Goal: Task Accomplishment & Management: Manage account settings

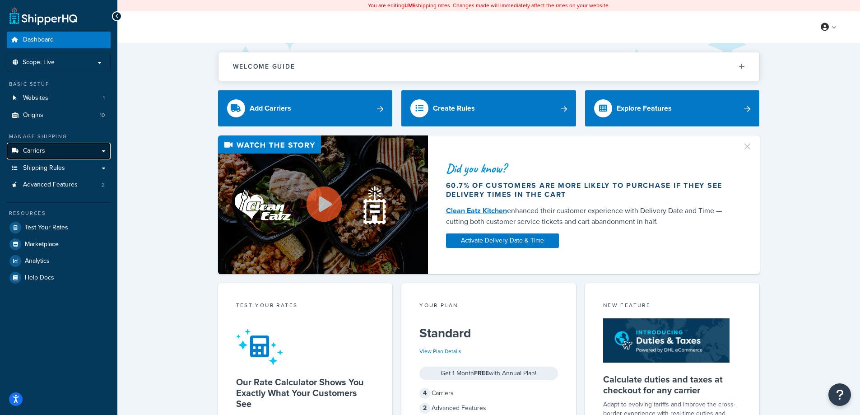
click at [52, 149] on link "Carriers" at bounding box center [59, 151] width 104 height 17
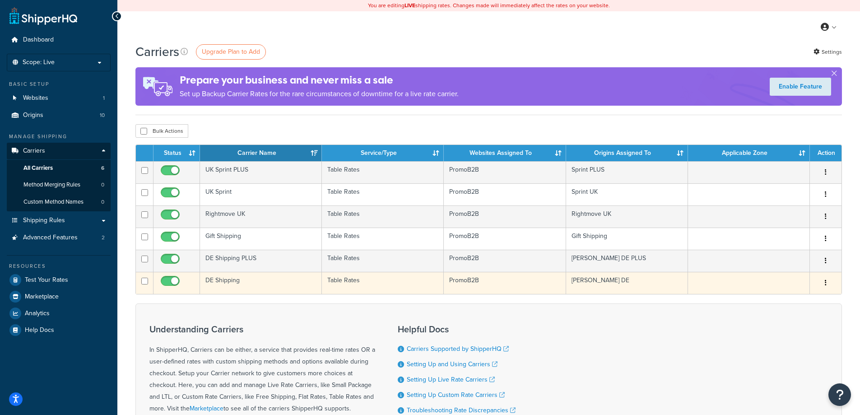
click at [231, 279] on td "DE Shipping" at bounding box center [261, 283] width 122 height 22
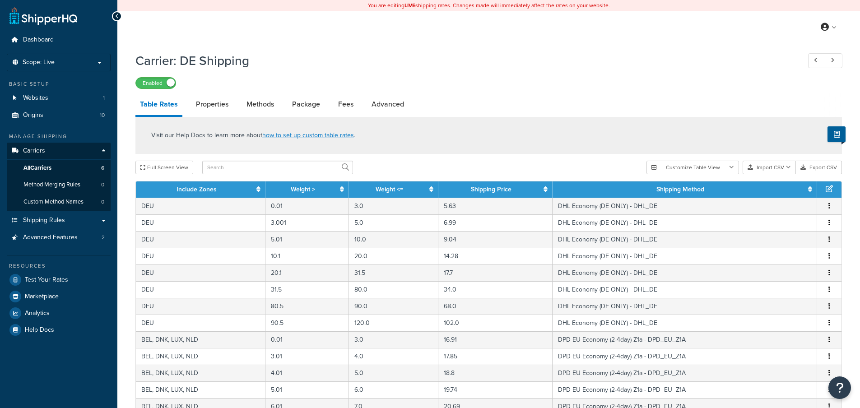
select select "25"
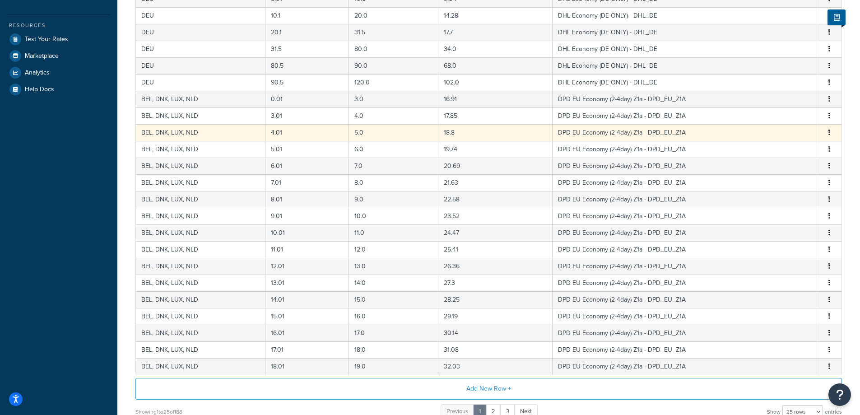
scroll to position [289, 0]
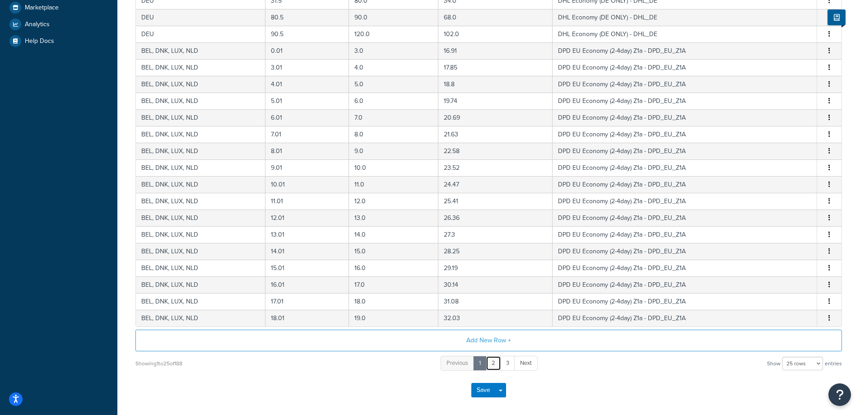
click at [496, 366] on link "2" at bounding box center [493, 363] width 15 height 15
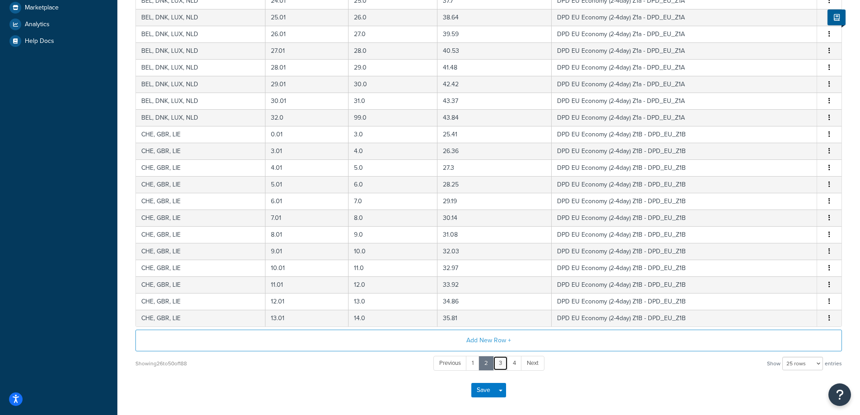
click at [498, 364] on link "3" at bounding box center [500, 363] width 15 height 15
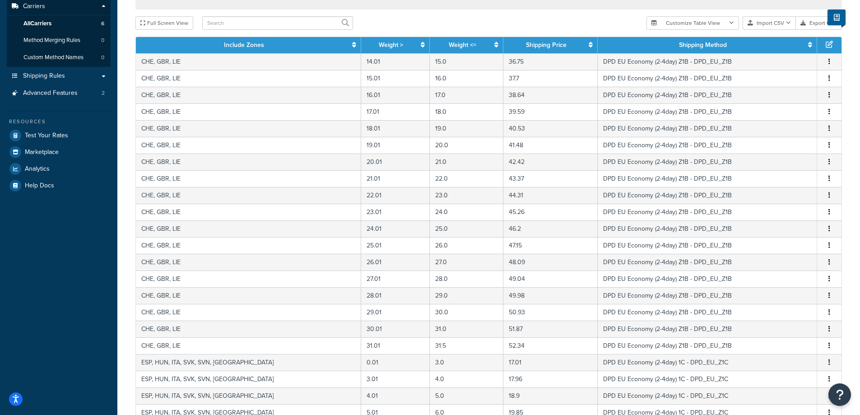
scroll to position [329, 0]
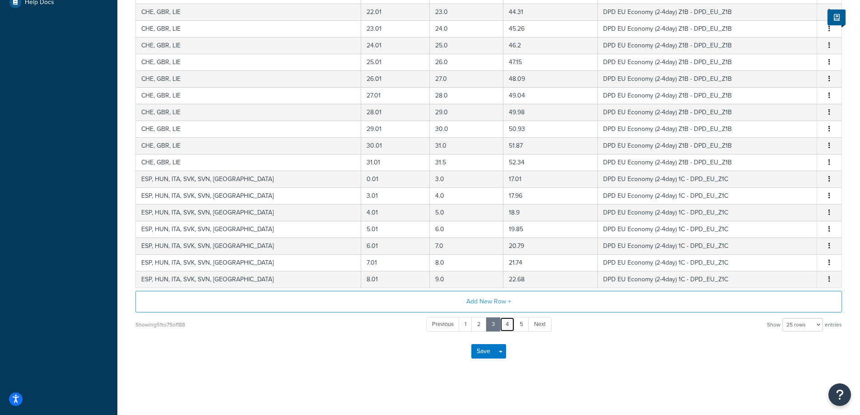
click at [507, 325] on link "4" at bounding box center [507, 324] width 15 height 15
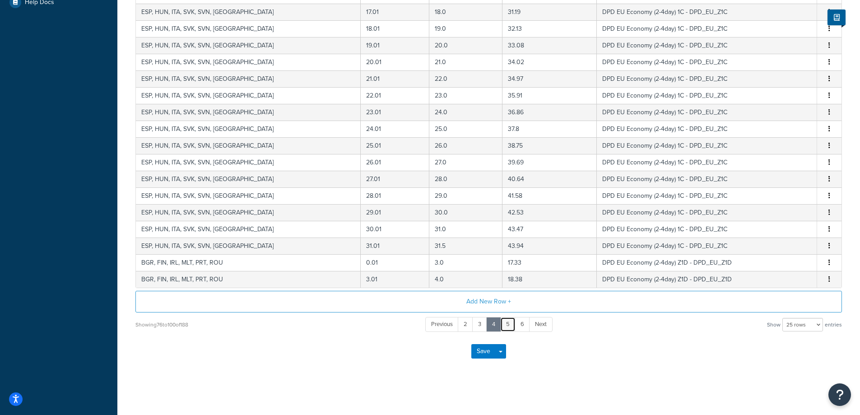
click at [506, 326] on link "5" at bounding box center [507, 324] width 15 height 15
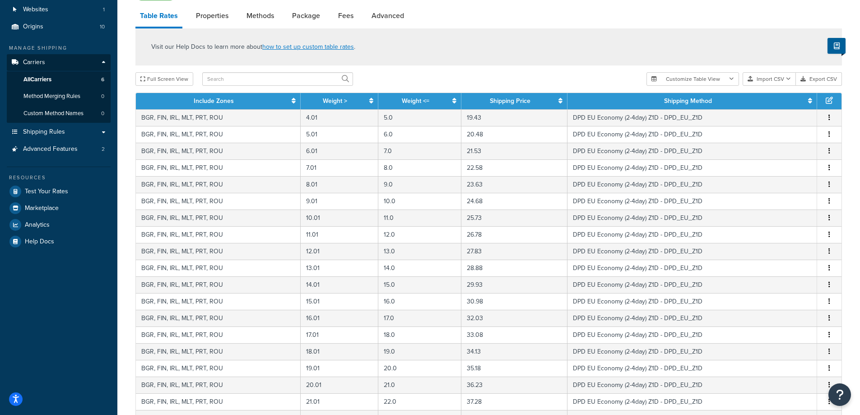
scroll to position [0, 0]
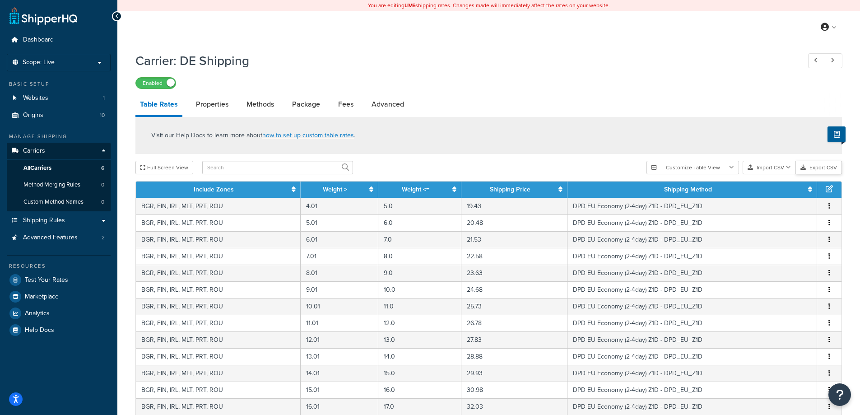
click at [814, 170] on button "Export CSV" at bounding box center [819, 168] width 46 height 14
click at [62, 165] on link "All Carriers 6" at bounding box center [59, 168] width 104 height 17
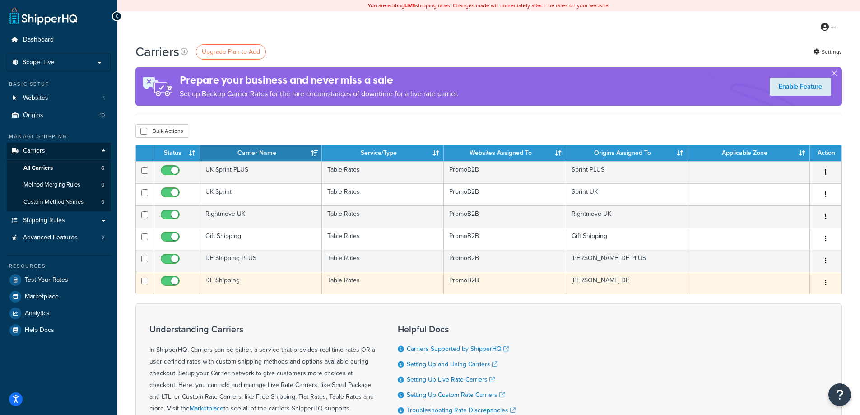
click at [214, 282] on td "DE Shipping" at bounding box center [261, 283] width 122 height 22
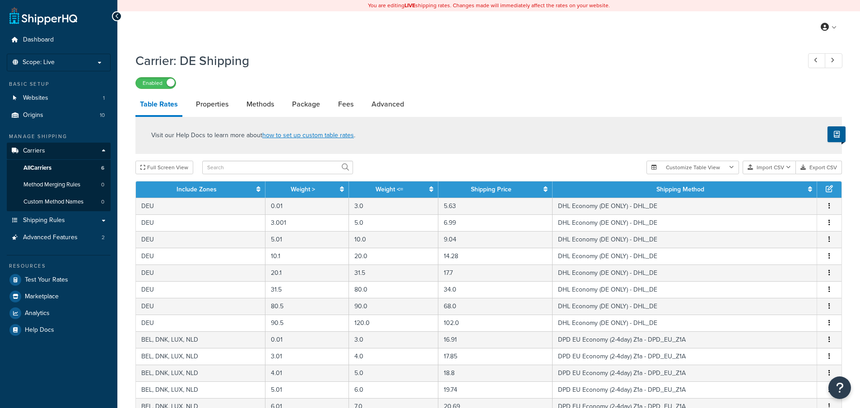
select select "25"
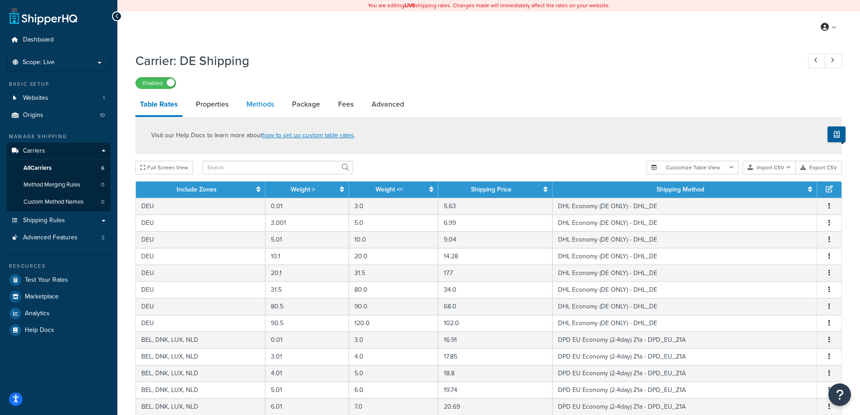
click at [260, 100] on link "Methods" at bounding box center [260, 104] width 37 height 22
select select "25"
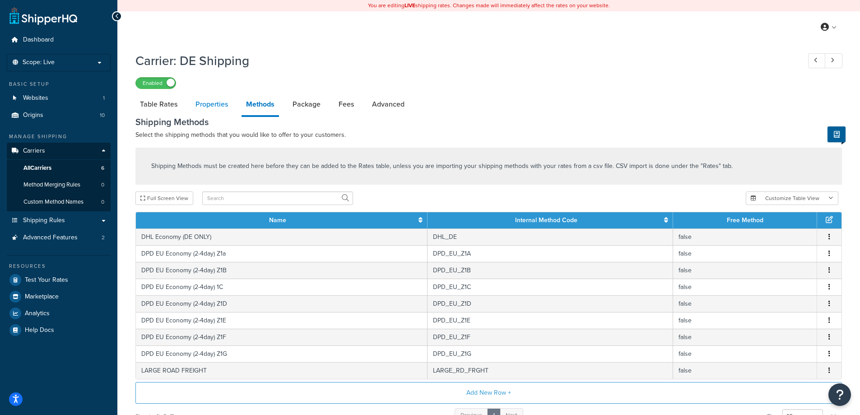
click at [204, 101] on link "Properties" at bounding box center [212, 104] width 42 height 22
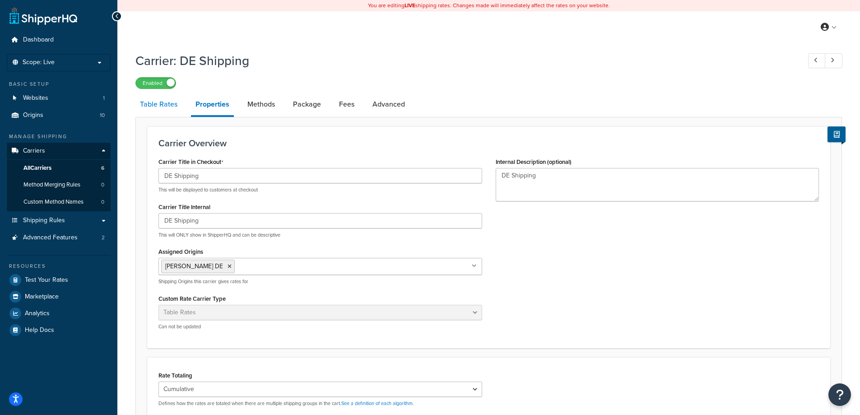
click at [159, 103] on link "Table Rates" at bounding box center [158, 104] width 46 height 22
select select "25"
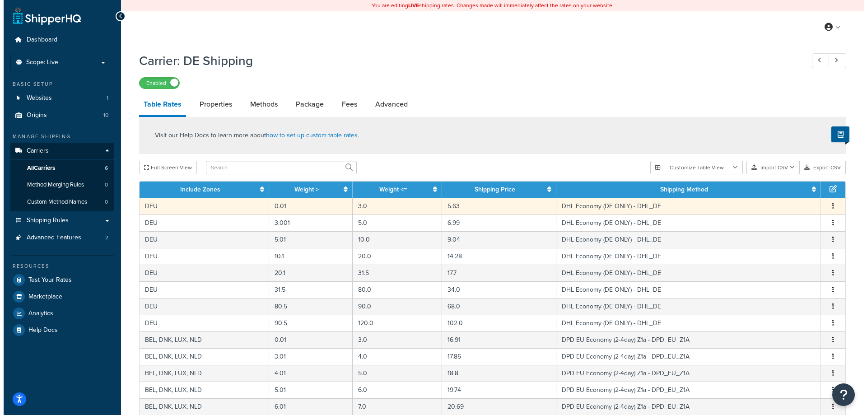
scroll to position [48, 0]
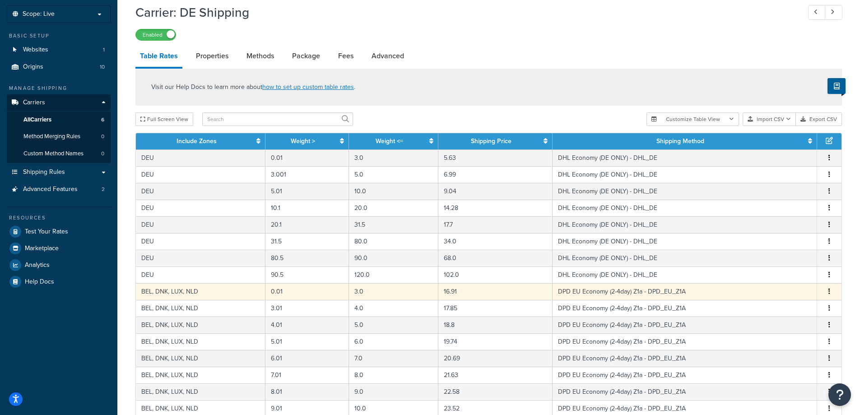
click at [831, 289] on button "button" at bounding box center [829, 292] width 7 height 10
click at [774, 269] on div "Edit" at bounding box center [783, 274] width 64 height 19
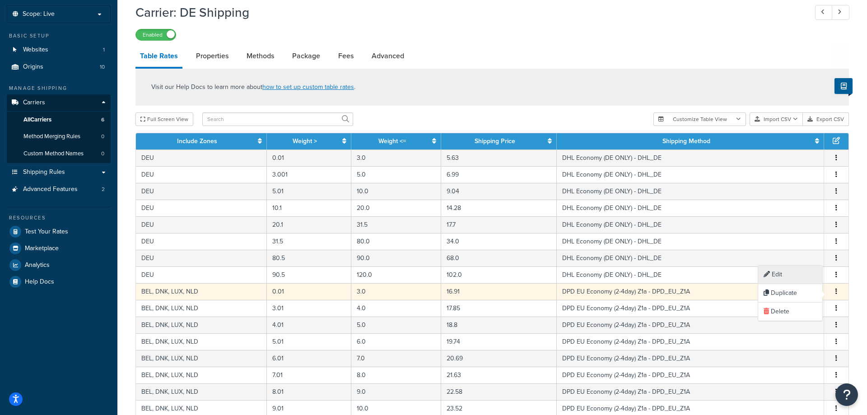
select select "106777"
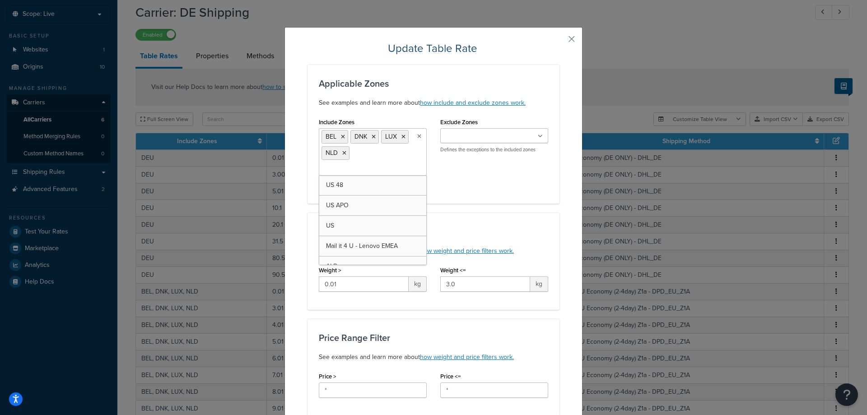
click at [379, 157] on ul "BEL DNK LUX NLD" at bounding box center [373, 151] width 108 height 47
type input "fr"
click at [493, 178] on div "Include Zones BEL DNK FRA LUX NLD US 48 US APO US Mail it 4 U - Lenovo EMEA ALB…" at bounding box center [433, 154] width 243 height 77
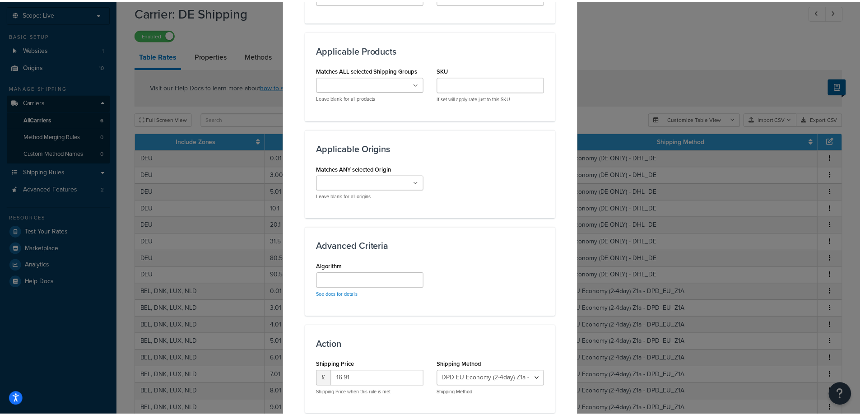
scroll to position [548, 0]
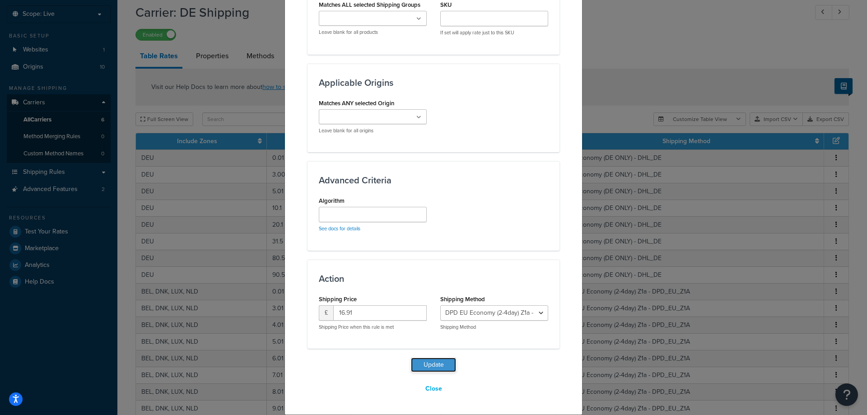
click at [433, 362] on button "Update" at bounding box center [433, 365] width 45 height 14
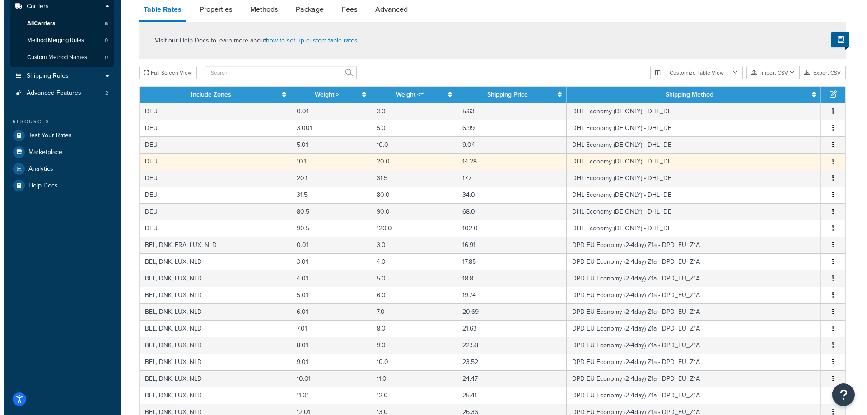
scroll to position [193, 0]
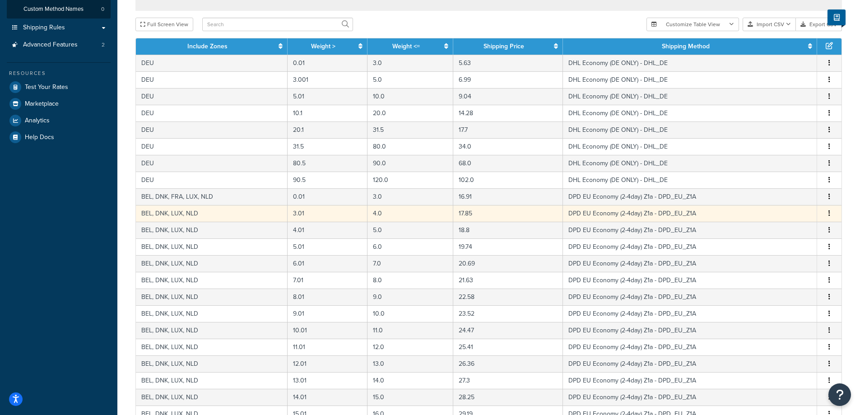
click at [830, 214] on button "button" at bounding box center [829, 214] width 7 height 10
click at [768, 191] on div "Edit" at bounding box center [783, 196] width 64 height 19
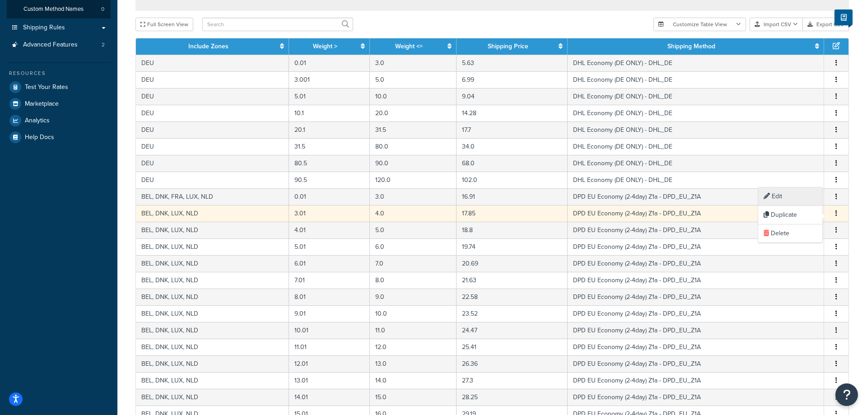
select select "106777"
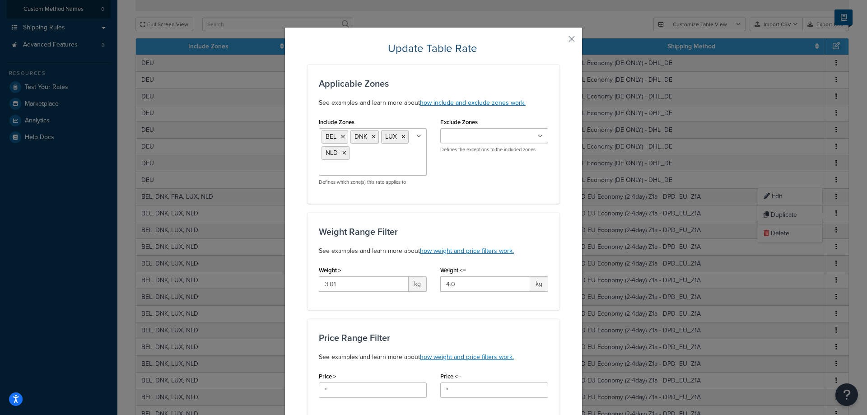
click at [382, 158] on ul "BEL DNK LUX NLD" at bounding box center [373, 151] width 108 height 47
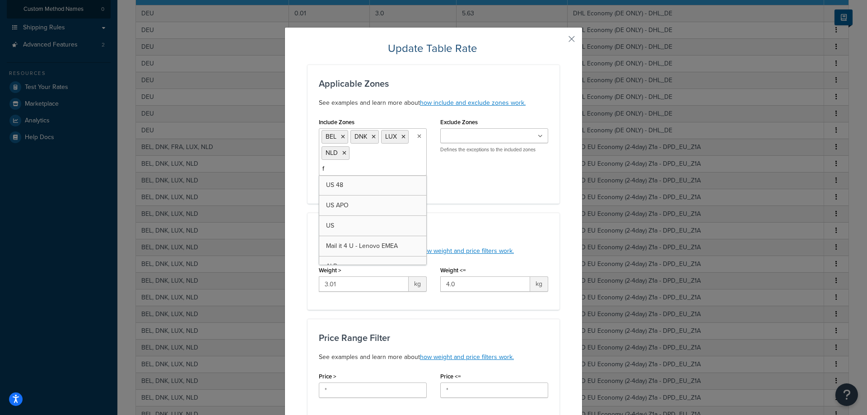
type input "fr"
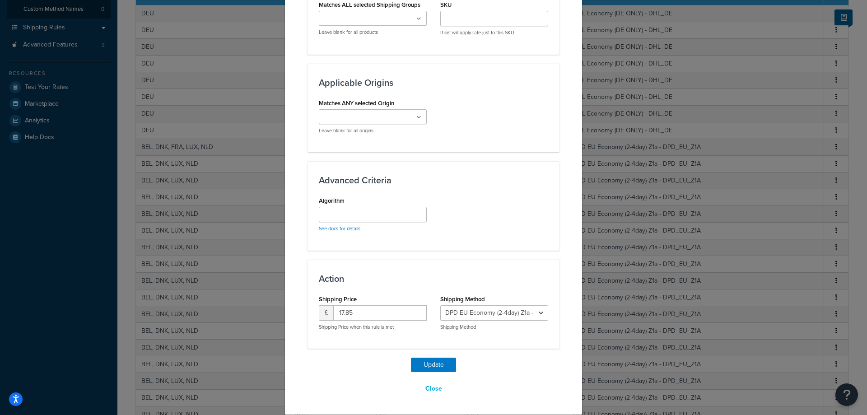
scroll to position [499, 0]
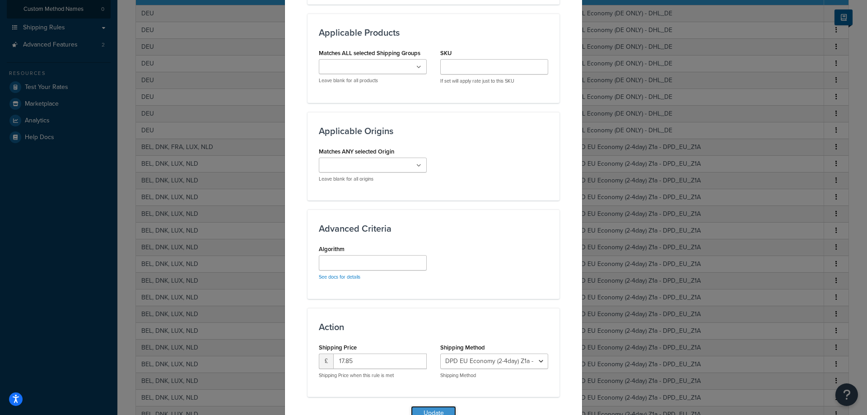
click at [434, 408] on button "Update" at bounding box center [433, 413] width 45 height 14
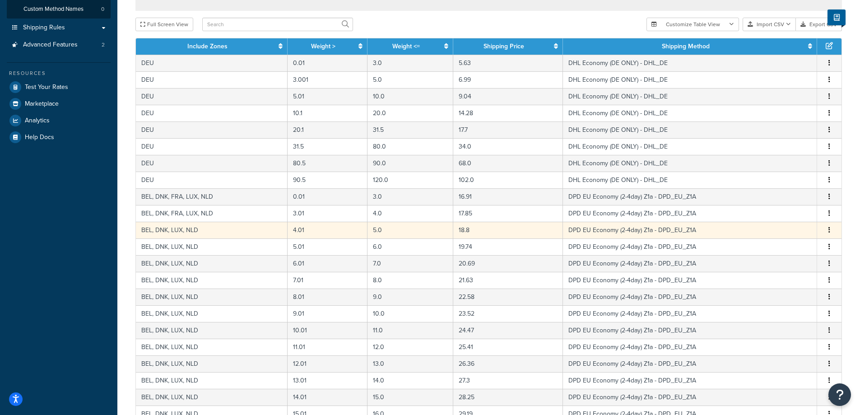
click at [826, 233] on button "button" at bounding box center [829, 230] width 7 height 10
click at [777, 215] on div "Edit" at bounding box center [783, 213] width 64 height 19
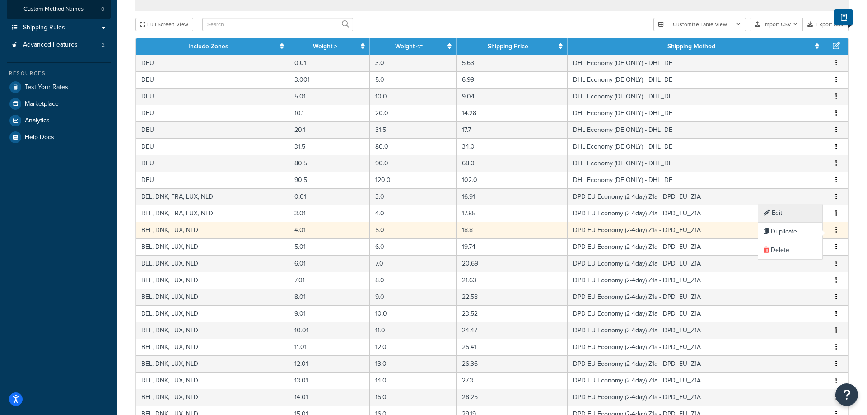
select select "106777"
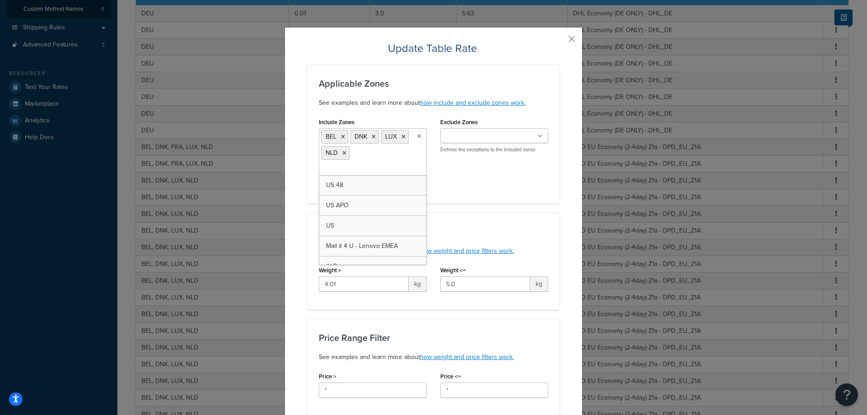
click at [377, 158] on ul "BEL DNK LUX NLD" at bounding box center [373, 151] width 108 height 47
type input "fr"
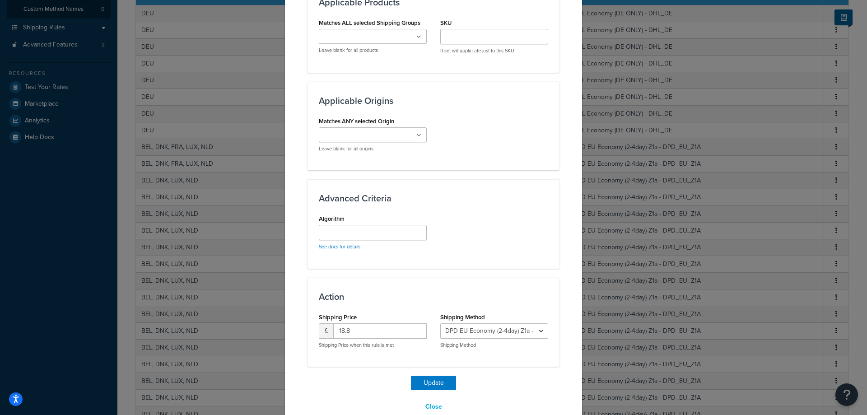
scroll to position [548, 0]
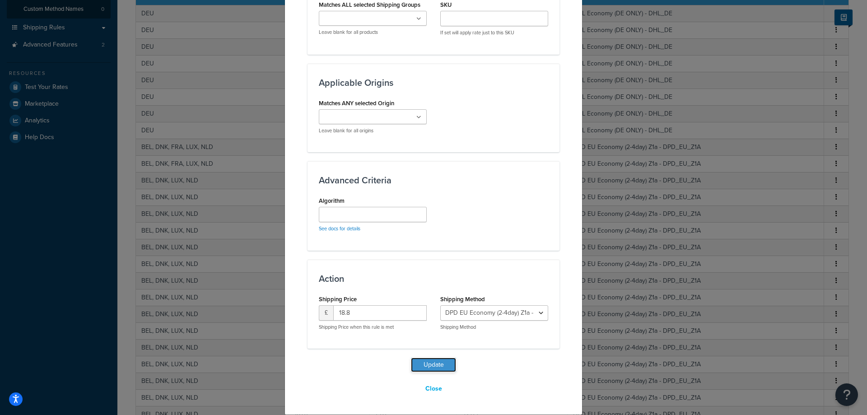
click at [437, 367] on button "Update" at bounding box center [433, 365] width 45 height 14
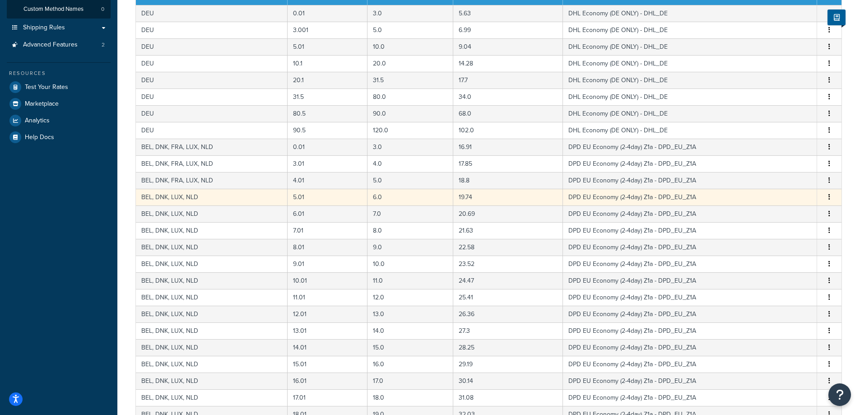
click at [826, 198] on button "button" at bounding box center [829, 197] width 7 height 10
click at [786, 176] on div "Edit" at bounding box center [783, 180] width 64 height 19
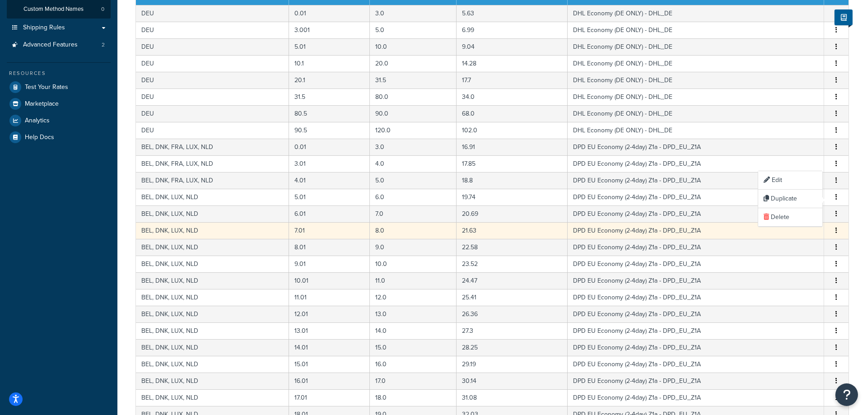
select select "106777"
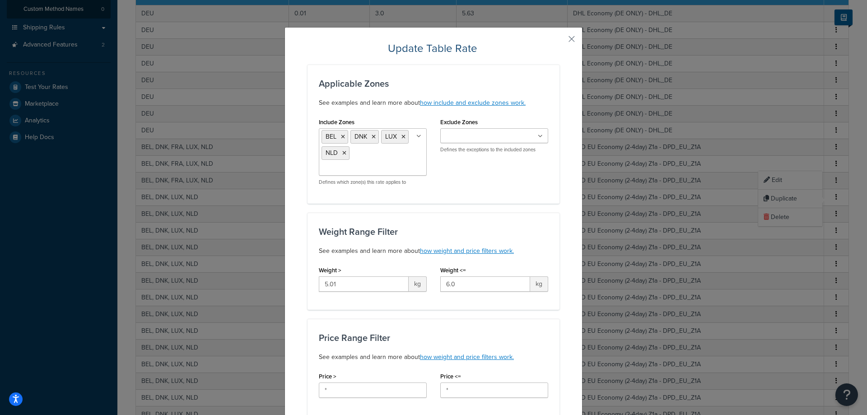
click at [385, 167] on input "Include Zones" at bounding box center [361, 169] width 80 height 10
type input "fr"
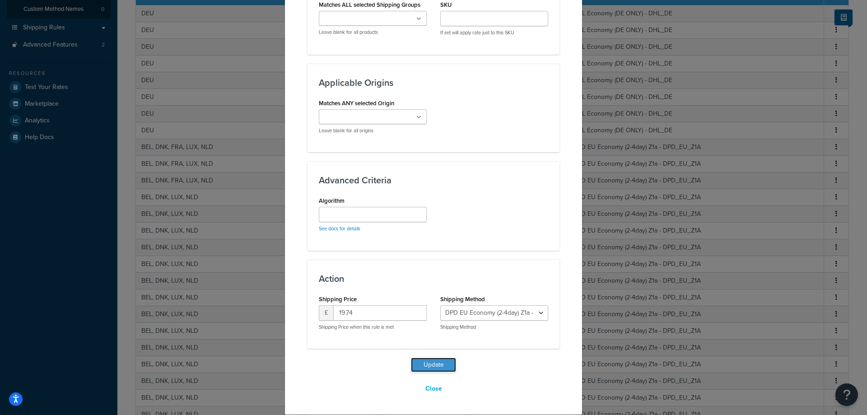
click at [434, 362] on button "Update" at bounding box center [433, 365] width 45 height 14
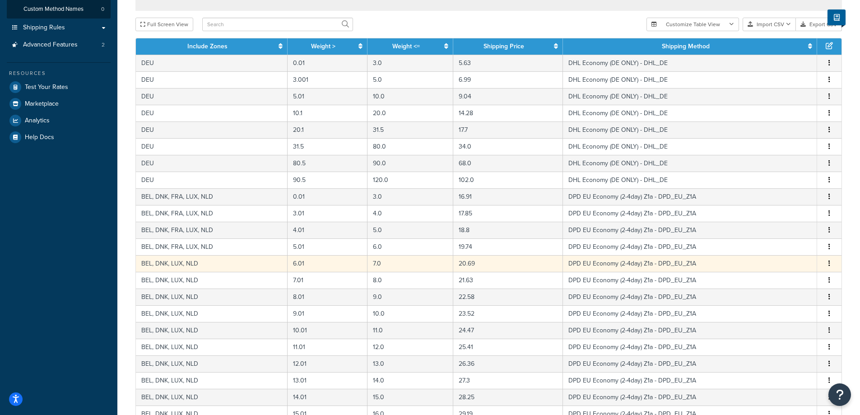
click at [829, 265] on icon "button" at bounding box center [829, 263] width 2 height 6
click at [786, 243] on div "Edit" at bounding box center [783, 246] width 64 height 19
select select "106777"
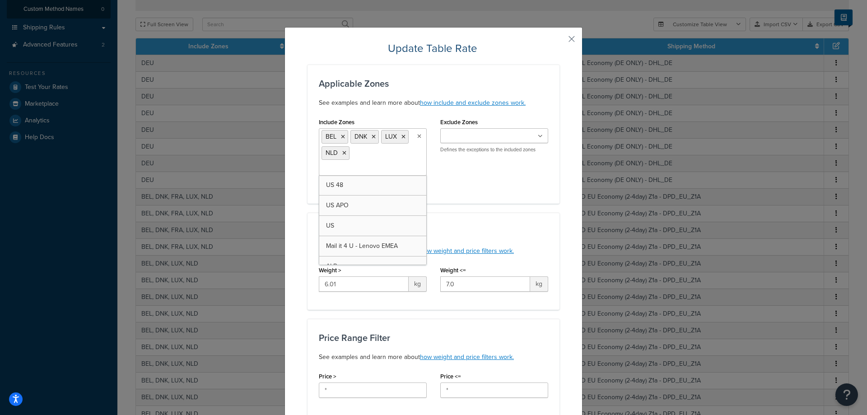
click at [385, 163] on ul "BEL DNK LUX NLD" at bounding box center [373, 151] width 108 height 47
type input "fr"
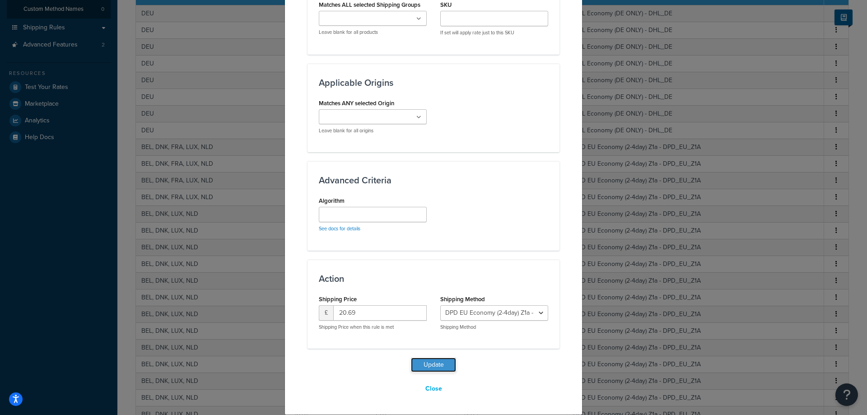
click at [417, 360] on button "Update" at bounding box center [433, 365] width 45 height 14
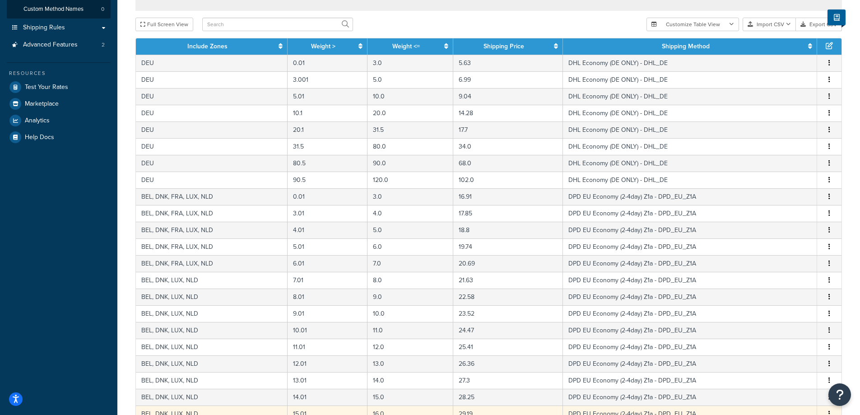
click at [439, 366] on tbody "DEU 0.01 3.0 5.63 DHL Economy (DE ONLY) - DHL_DE Edit Duplicate Delete DEU 3.00…" at bounding box center [489, 264] width 706 height 418
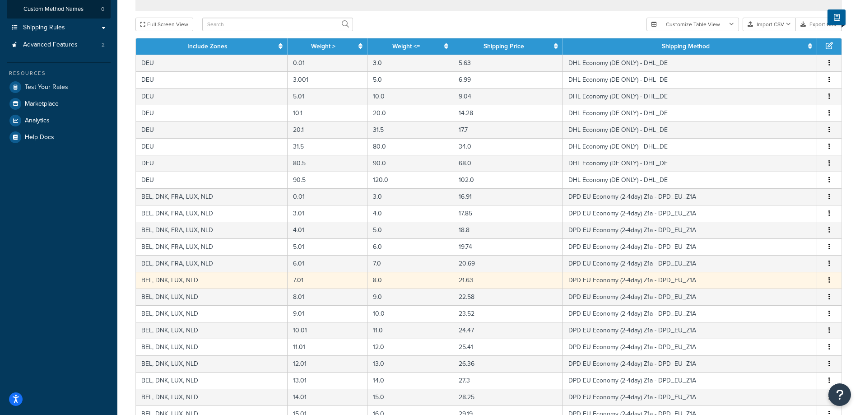
click at [828, 278] on button "button" at bounding box center [829, 280] width 7 height 10
click at [776, 261] on div "Edit" at bounding box center [783, 263] width 64 height 19
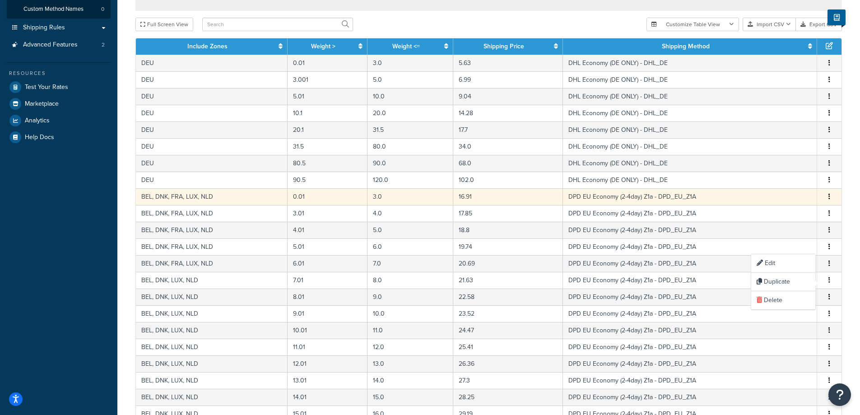
select select "106777"
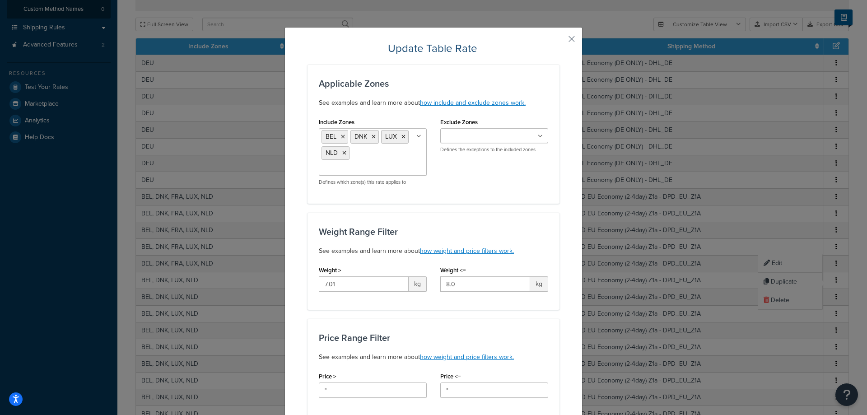
click at [364, 163] on ul "BEL DNK LUX NLD" at bounding box center [373, 151] width 108 height 47
type input "fr"
click at [516, 184] on div "Include Zones BEL DNK FRA LUX NLD US 48 US APO US Mail it 4 U - Lenovo EMEA ALB…" at bounding box center [433, 154] width 243 height 77
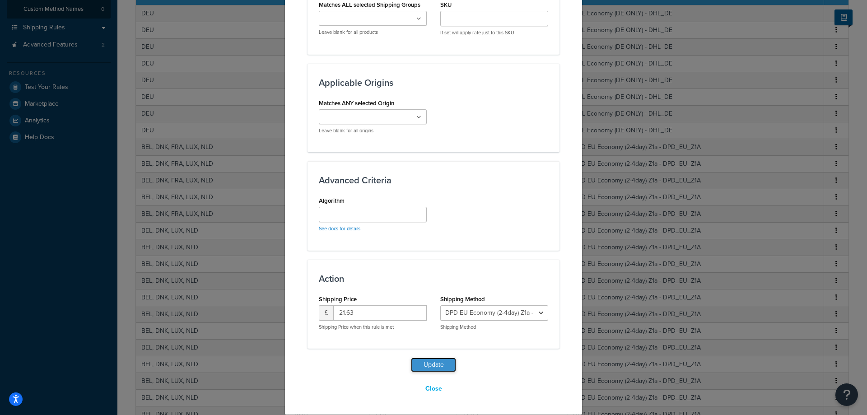
click at [437, 362] on button "Update" at bounding box center [433, 365] width 45 height 14
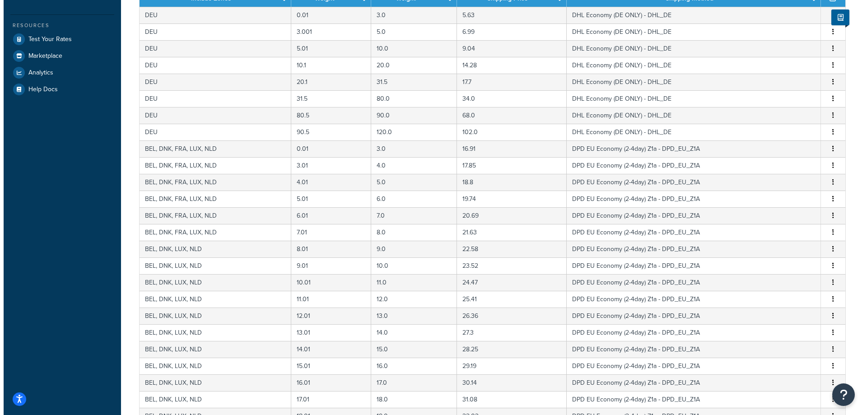
scroll to position [289, 0]
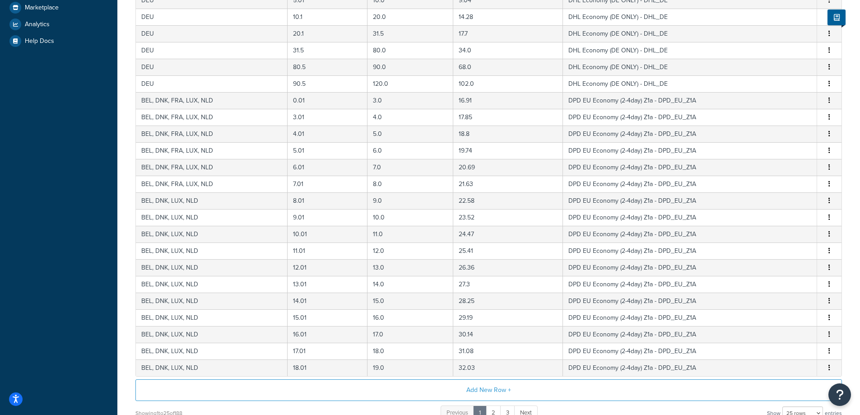
click at [829, 202] on icon "button" at bounding box center [829, 200] width 2 height 6
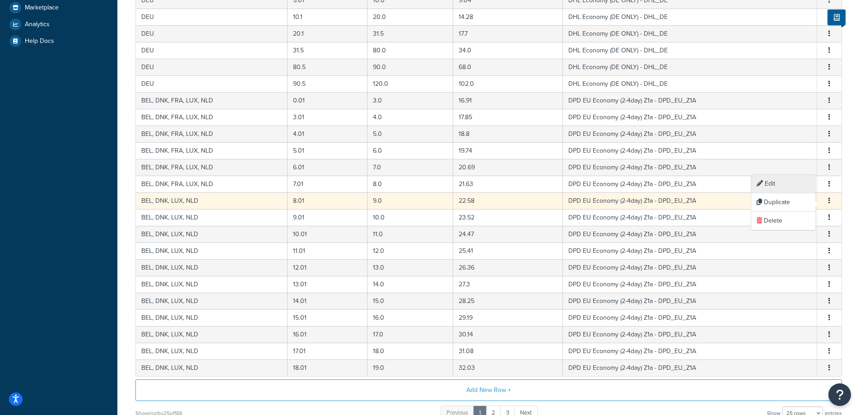
click at [772, 179] on div "Edit" at bounding box center [783, 184] width 64 height 19
select select "106777"
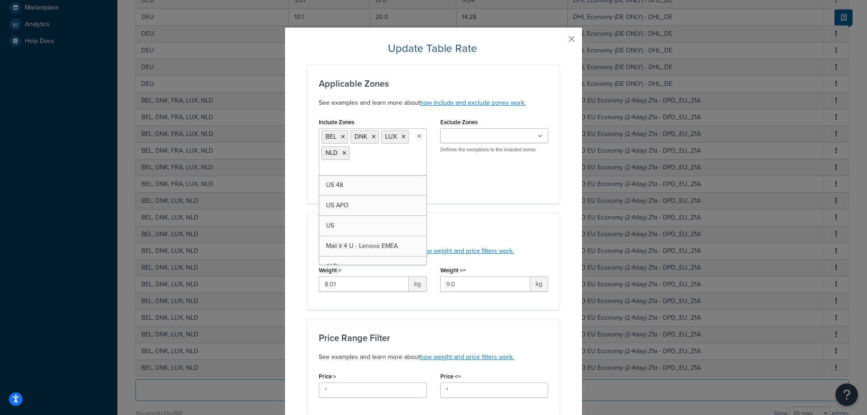
click at [384, 161] on ul "BEL DNK LUX NLD" at bounding box center [373, 151] width 108 height 47
type input "fr"
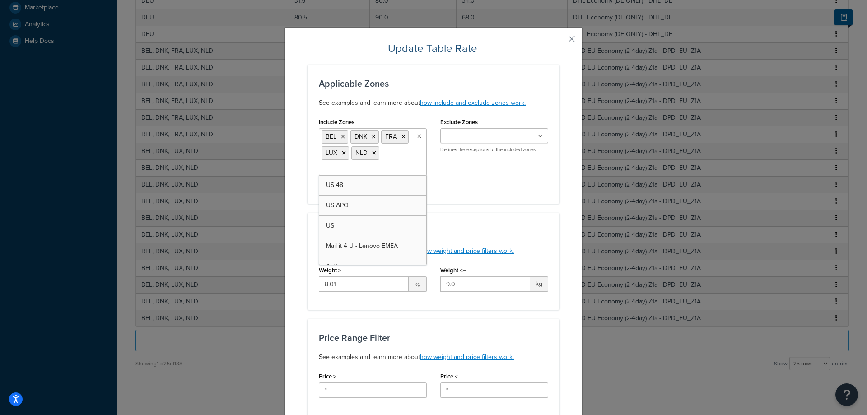
click at [527, 182] on div "Include Zones BEL DNK FRA LUX NLD US 48 US APO US Mail it 4 U - Lenovo EMEA ALB…" at bounding box center [433, 154] width 243 height 77
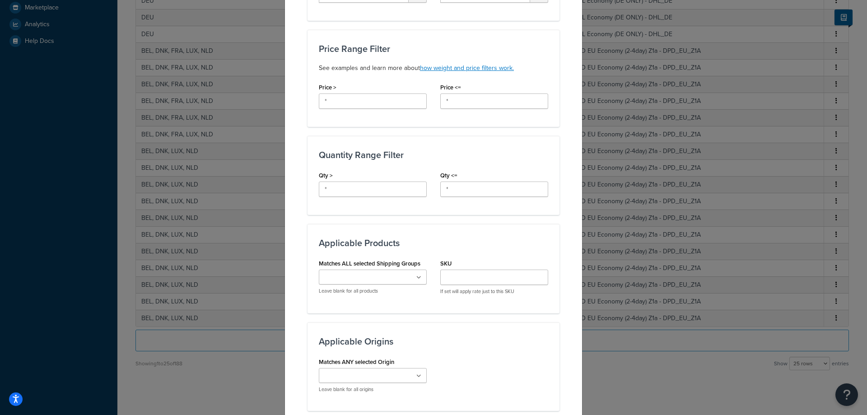
scroll to position [548, 0]
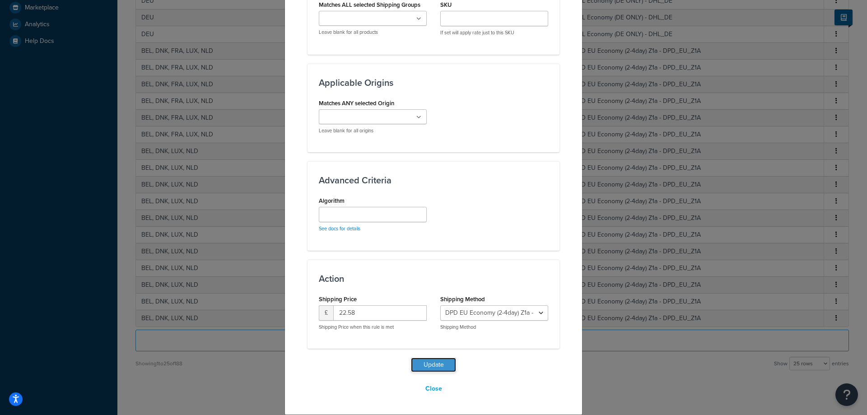
click at [411, 367] on button "Update" at bounding box center [433, 365] width 45 height 14
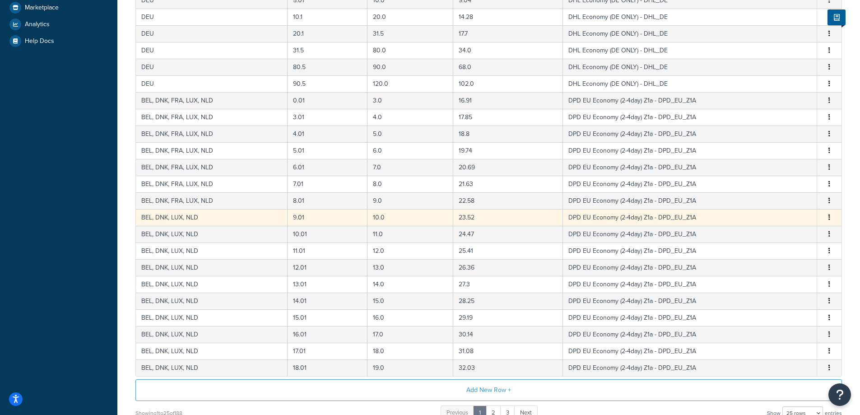
click at [830, 221] on button "button" at bounding box center [829, 218] width 7 height 10
click at [777, 201] on div "Edit" at bounding box center [783, 200] width 64 height 19
select select "106777"
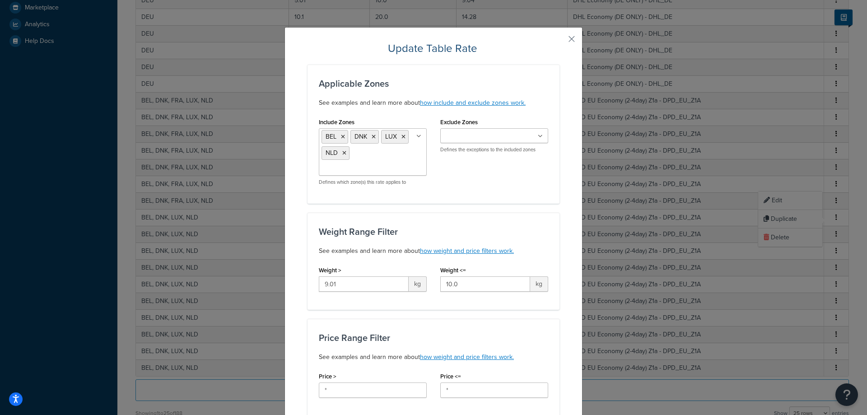
click at [374, 161] on ul "BEL DNK LUX NLD" at bounding box center [373, 151] width 108 height 47
type input "fr"
click at [530, 186] on div "Include Zones BEL DNK FRA LUX NLD US 48 US APO US Mail it 4 U - Lenovo EMEA ALB…" at bounding box center [433, 154] width 243 height 77
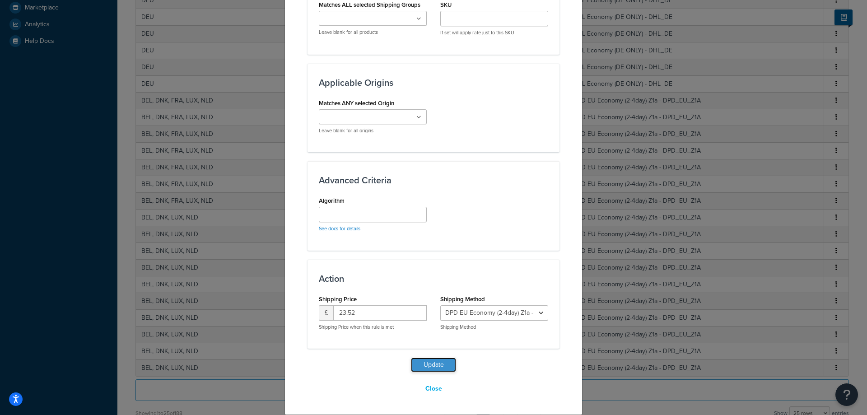
click at [436, 369] on button "Update" at bounding box center [433, 365] width 45 height 14
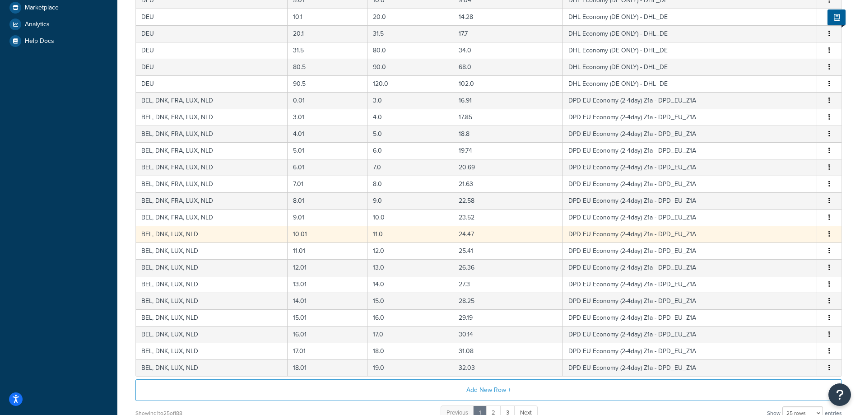
click at [827, 232] on button "button" at bounding box center [829, 234] width 7 height 10
click at [773, 217] on div "Edit" at bounding box center [783, 217] width 64 height 19
select select "106777"
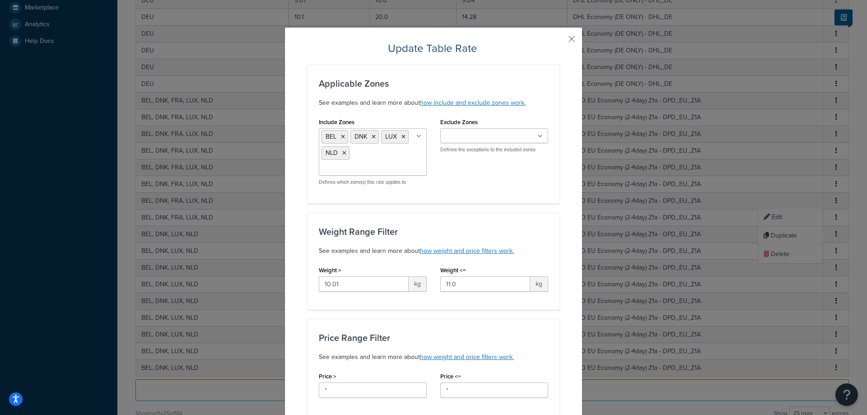
click at [354, 165] on input "Include Zones" at bounding box center [361, 169] width 80 height 10
type input "fr"
click at [517, 184] on div "Include Zones BEL DNK FRA LUX NLD US 48 US APO US Mail it 4 U - Lenovo EMEA ALB…" at bounding box center [433, 154] width 243 height 77
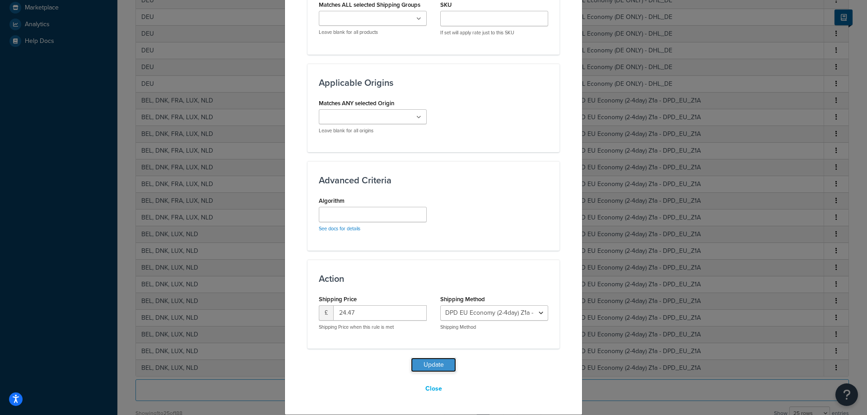
click at [432, 368] on button "Update" at bounding box center [433, 365] width 45 height 14
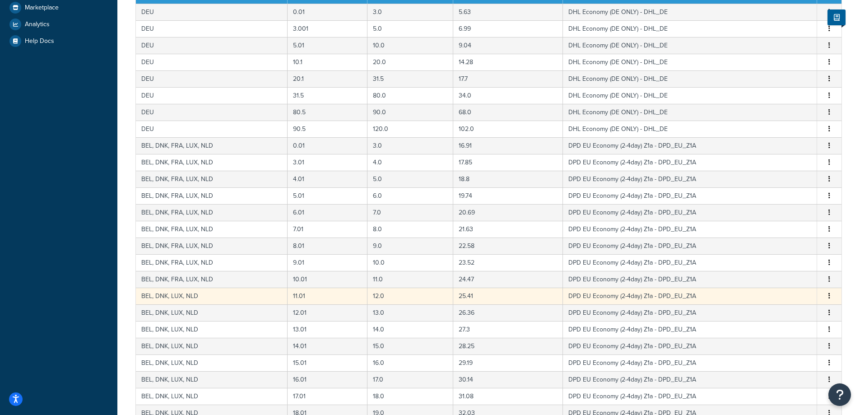
click at [825, 298] on span "Edit Duplicate Delete" at bounding box center [829, 296] width 14 height 10
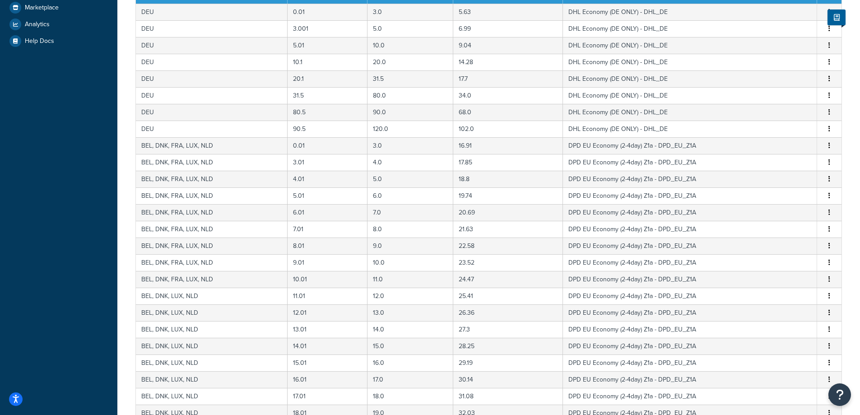
click at [831, 301] on button "button" at bounding box center [829, 296] width 7 height 10
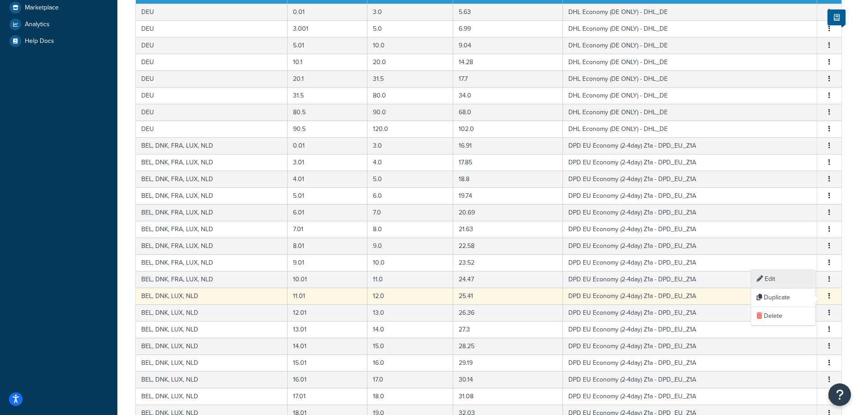
click at [767, 275] on div "Edit" at bounding box center [783, 279] width 64 height 19
select select "106777"
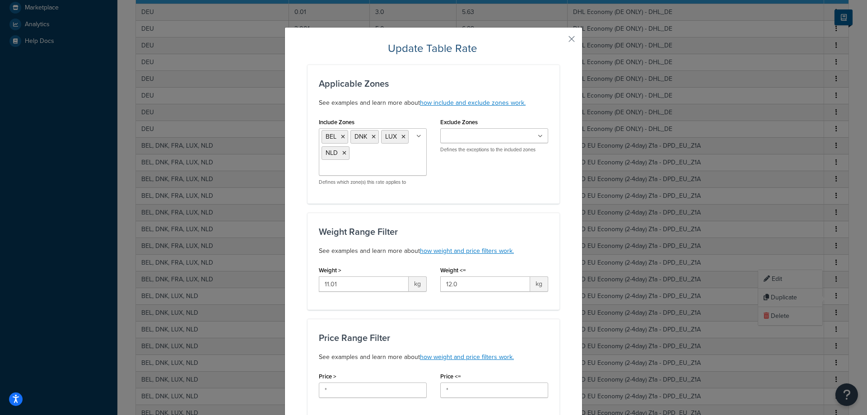
click at [390, 167] on ul "BEL DNK LUX NLD" at bounding box center [373, 151] width 108 height 47
type input "fr"
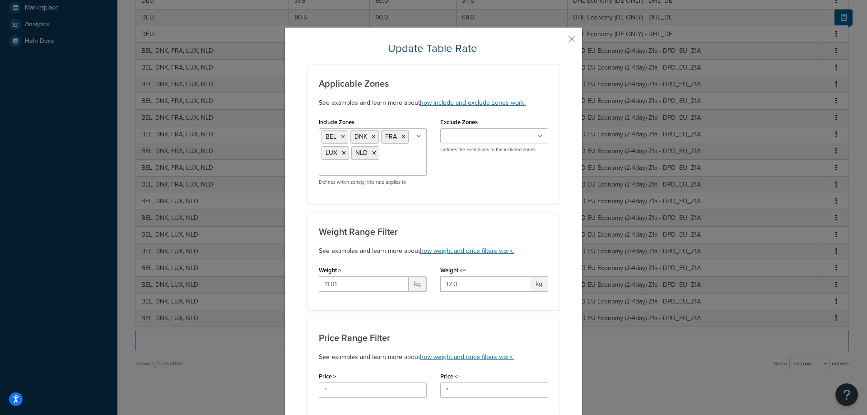
click at [528, 184] on div "Include Zones BEL DNK FRA LUX NLD US 48 US APO US Mail it 4 U - Lenovo EMEA ALB…" at bounding box center [433, 154] width 243 height 77
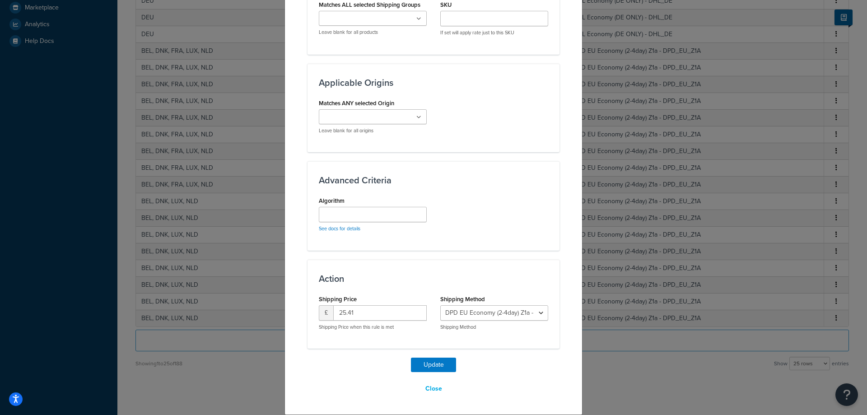
scroll to position [499, 0]
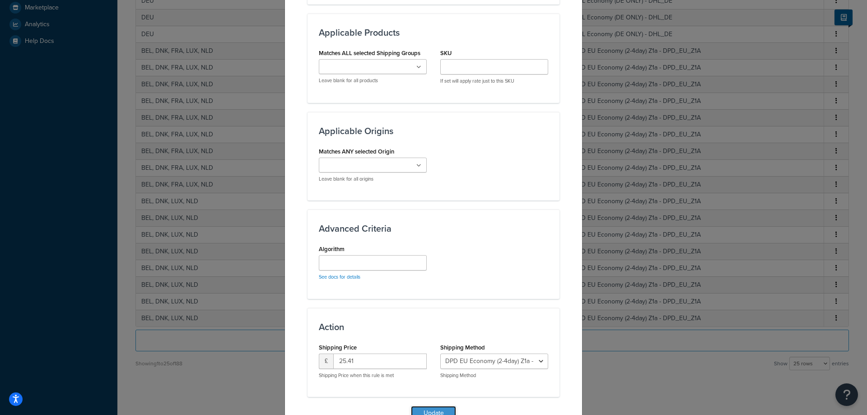
click at [439, 408] on button "Update" at bounding box center [433, 413] width 45 height 14
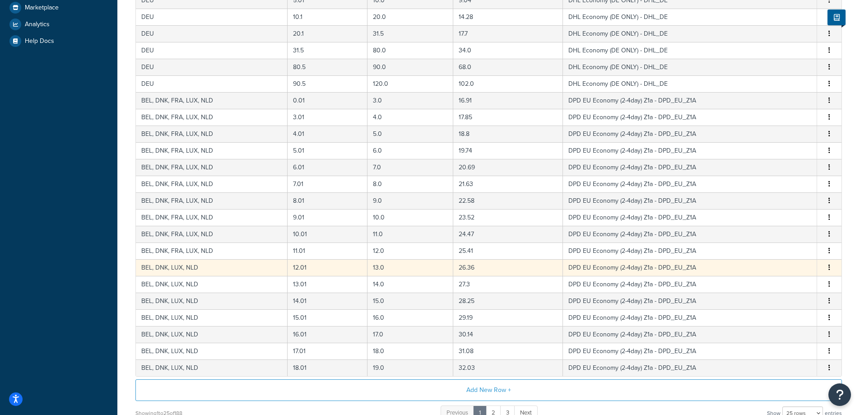
click at [832, 271] on button "button" at bounding box center [829, 268] width 7 height 10
click at [783, 251] on div "Edit" at bounding box center [783, 251] width 64 height 19
select select "106777"
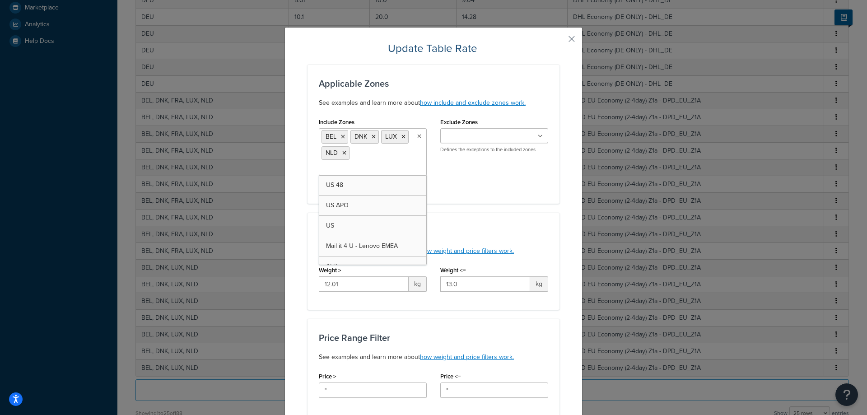
click at [372, 160] on ul "BEL DNK LUX NLD" at bounding box center [373, 151] width 108 height 47
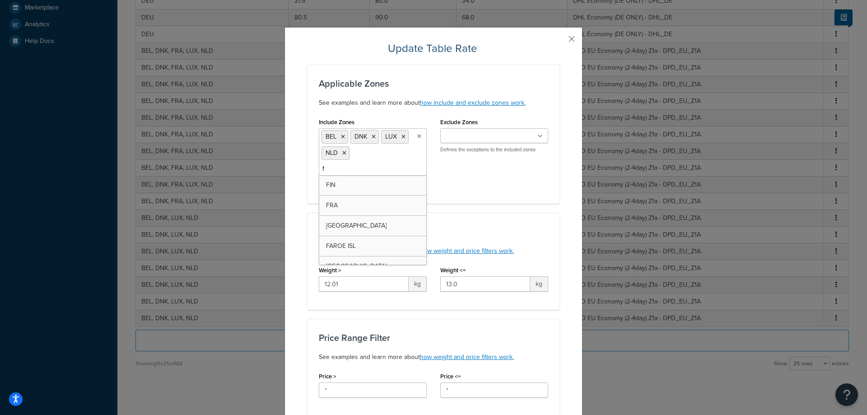
type input "fr"
click at [545, 172] on div "Include Zones BEL DNK FRA LUX NLD US 48 US APO US Mail it 4 U - Lenovo EMEA ALB…" at bounding box center [433, 154] width 243 height 77
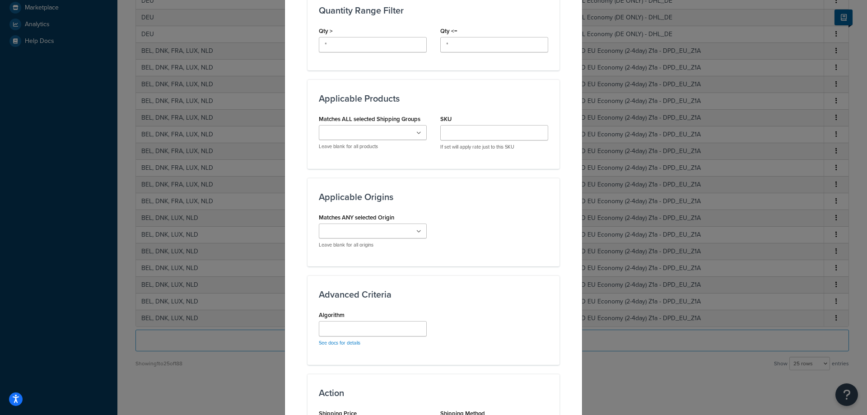
scroll to position [548, 0]
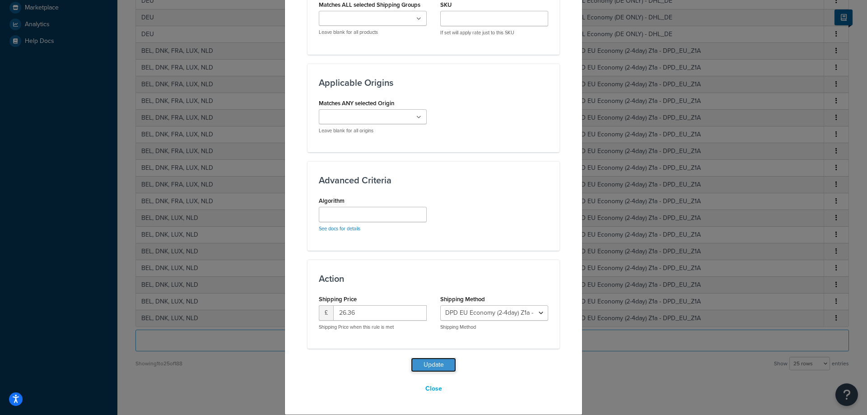
click at [432, 367] on button "Update" at bounding box center [433, 365] width 45 height 14
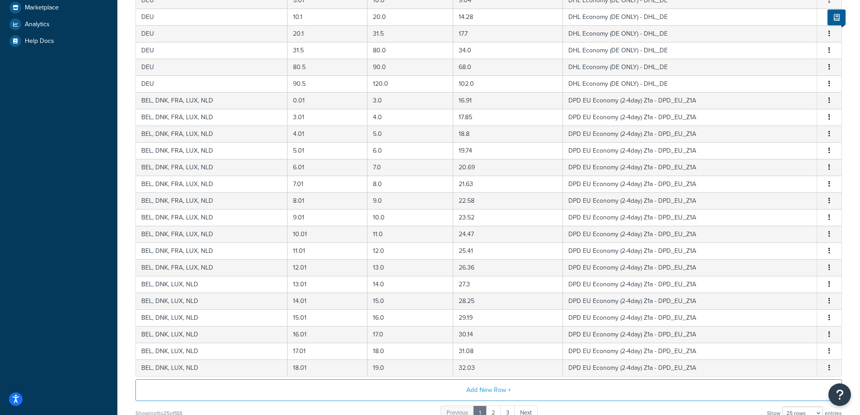
click at [826, 286] on button "button" at bounding box center [829, 284] width 7 height 10
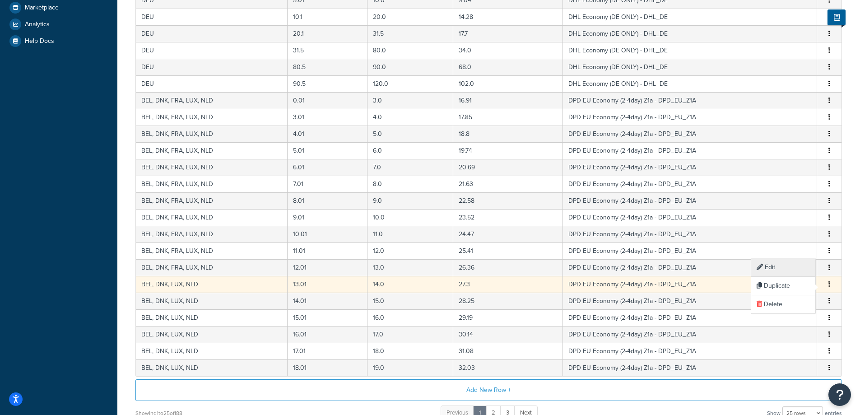
click at [774, 271] on div "Edit" at bounding box center [783, 267] width 64 height 19
select select "106777"
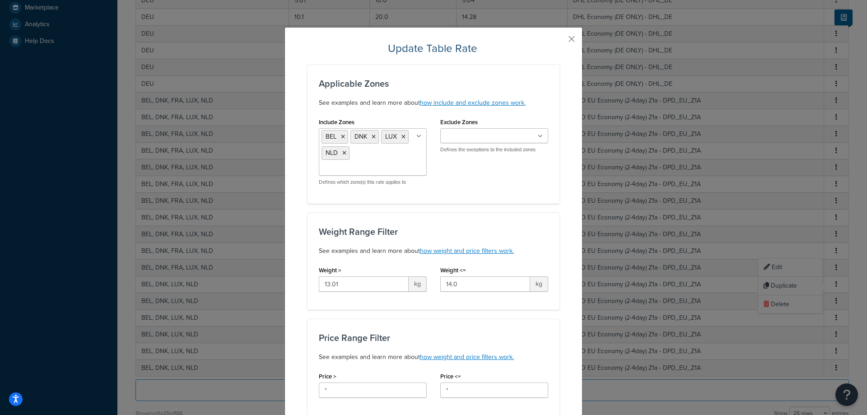
click at [368, 156] on ul "BEL DNK LUX NLD" at bounding box center [373, 151] width 108 height 47
type input "fr"
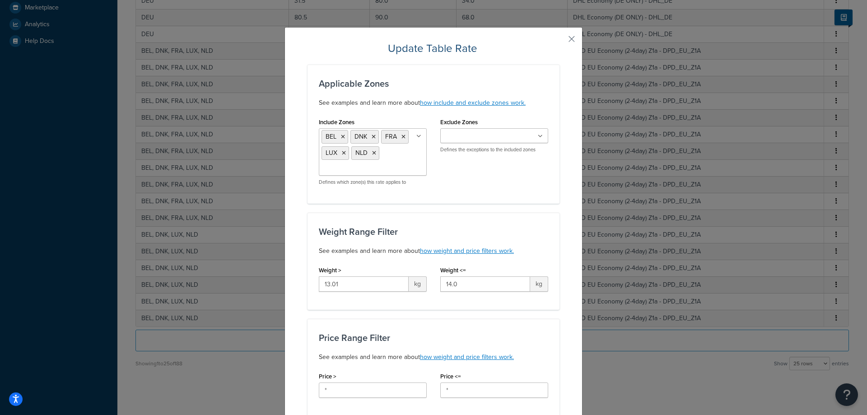
click at [484, 175] on div "Include Zones BEL DNK FRA LUX NLD US 48 US APO US Mail it 4 U - Lenovo EMEA ALB…" at bounding box center [433, 154] width 243 height 77
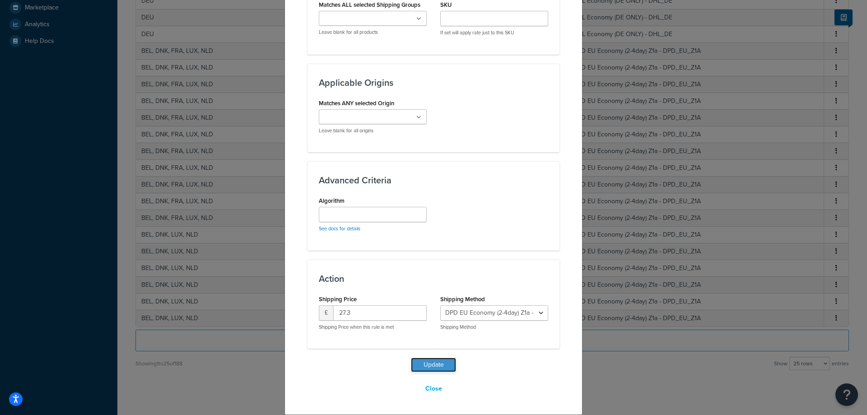
click at [436, 367] on button "Update" at bounding box center [433, 365] width 45 height 14
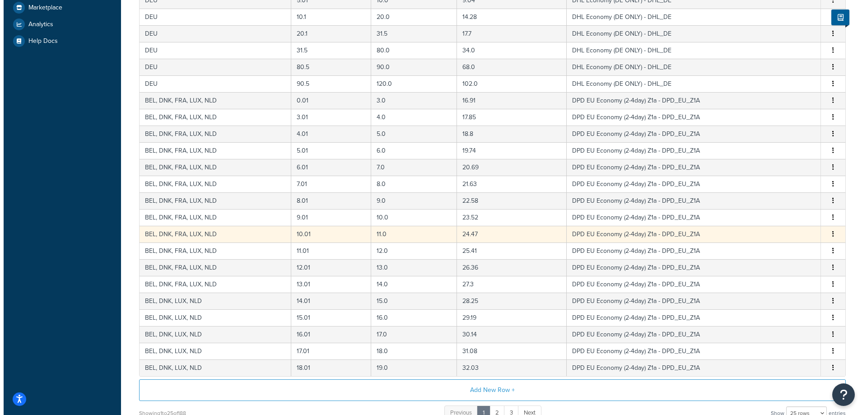
scroll to position [379, 0]
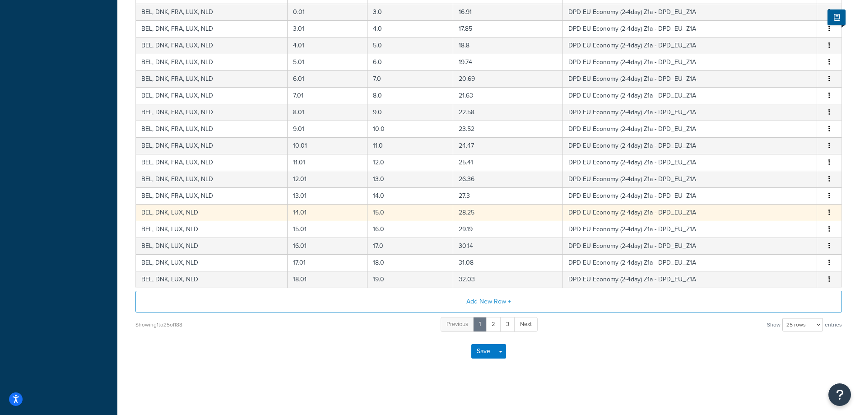
click at [825, 210] on span "Edit Duplicate Delete" at bounding box center [829, 213] width 14 height 10
click at [829, 212] on icon "button" at bounding box center [829, 212] width 2 height 6
click at [778, 194] on div "Edit" at bounding box center [783, 194] width 64 height 19
select select "106777"
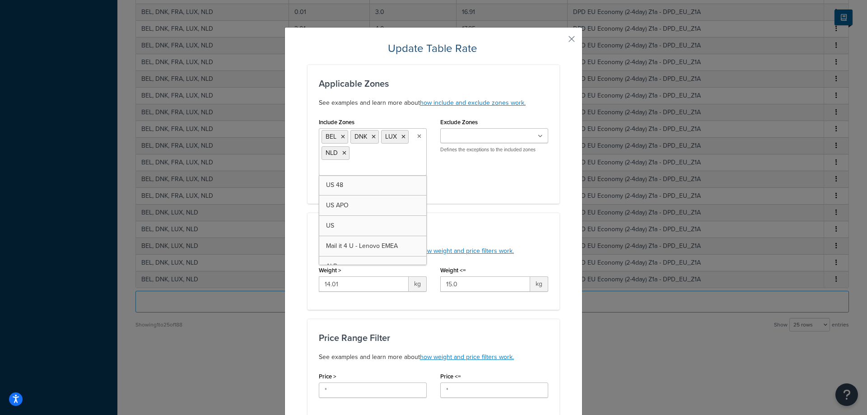
click at [383, 161] on ul "BEL DNK LUX NLD" at bounding box center [373, 151] width 108 height 47
type input "fr"
click at [539, 172] on div "Include Zones BEL DNK FRA LUX NLD US 48 US APO US Mail it 4 U - Lenovo EMEA ALB…" at bounding box center [433, 154] width 243 height 77
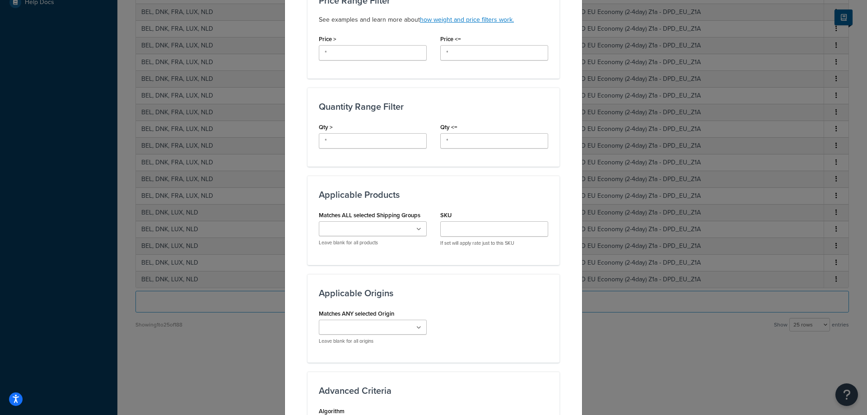
scroll to position [548, 0]
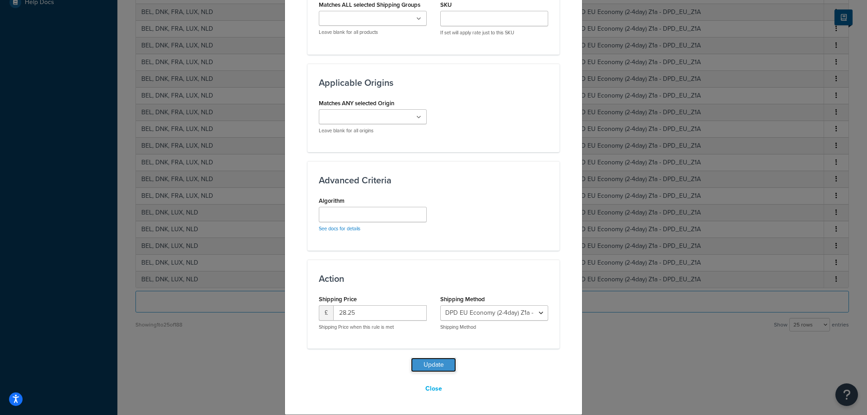
click at [443, 365] on button "Update" at bounding box center [433, 365] width 45 height 14
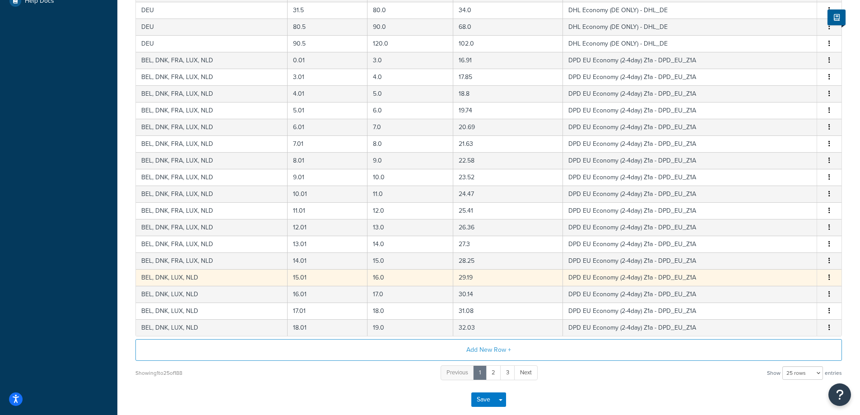
click at [831, 277] on button "button" at bounding box center [829, 278] width 7 height 10
click at [782, 260] on div "Edit" at bounding box center [783, 260] width 64 height 19
select select "106777"
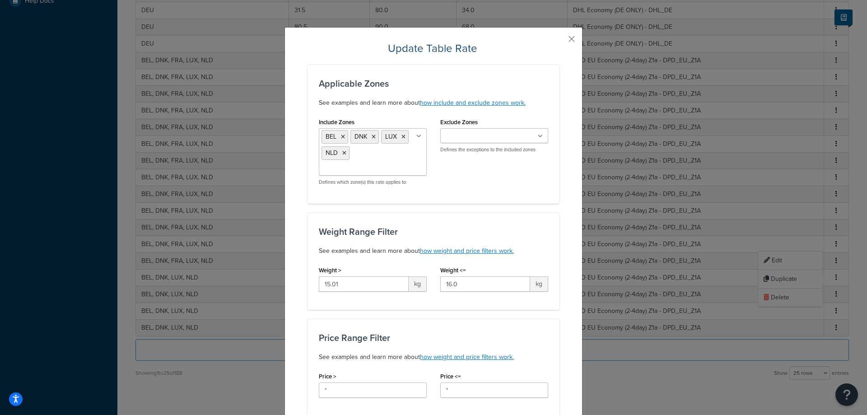
click at [367, 165] on input "Include Zones" at bounding box center [361, 169] width 80 height 10
type input "fr"
click at [523, 187] on div "Include Zones BEL DNK FRA LUX NLD US 48 US APO US Mail it 4 U - Lenovo EMEA ALB…" at bounding box center [433, 154] width 243 height 77
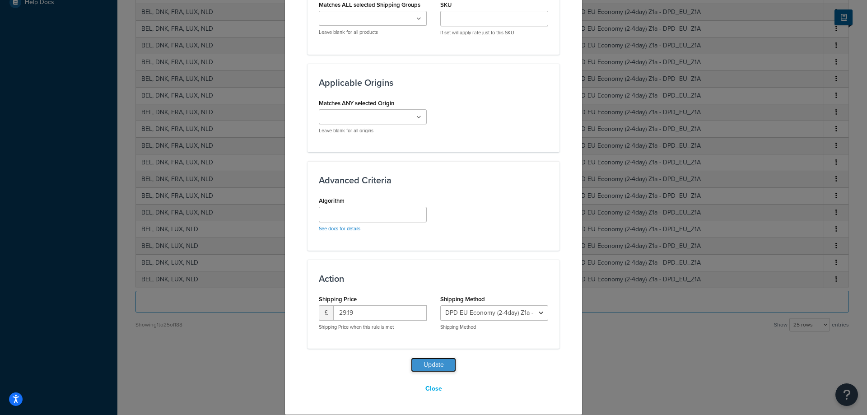
click at [428, 372] on button "Update" at bounding box center [433, 365] width 45 height 14
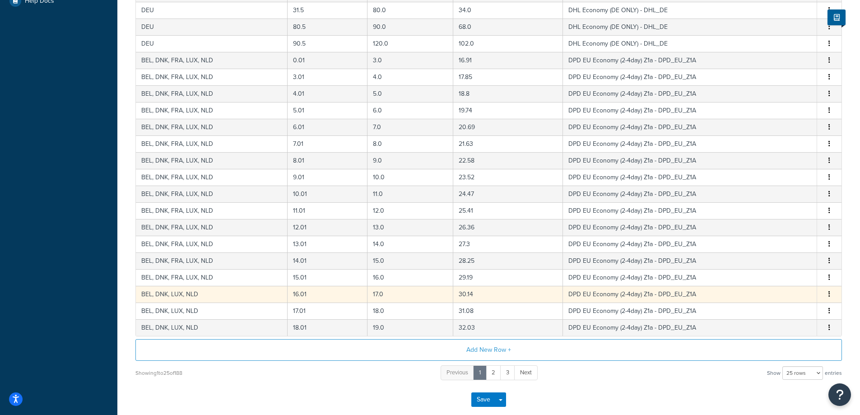
click at [826, 293] on button "button" at bounding box center [829, 294] width 7 height 10
click at [771, 269] on div "Edit" at bounding box center [783, 277] width 64 height 19
select select "106777"
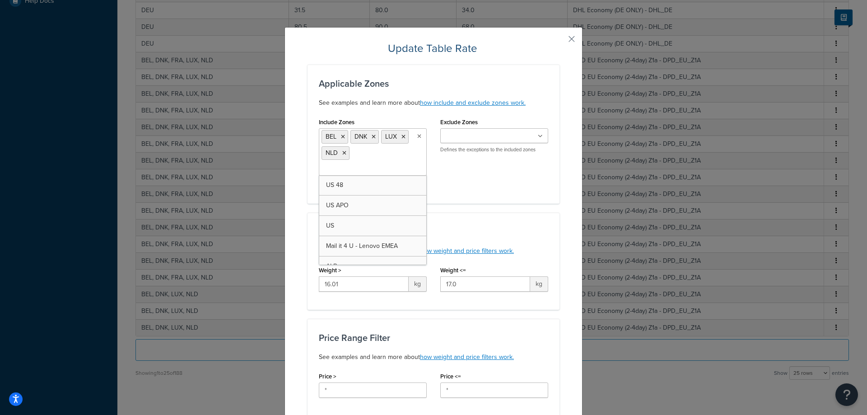
click at [369, 162] on ul "BEL DNK LUX NLD" at bounding box center [373, 151] width 108 height 47
type input "fr"
click at [477, 182] on div "Include Zones BEL DNK FRA LUX NLD US 48 US APO US Mail it 4 U - Lenovo EMEA ALB…" at bounding box center [433, 154] width 243 height 77
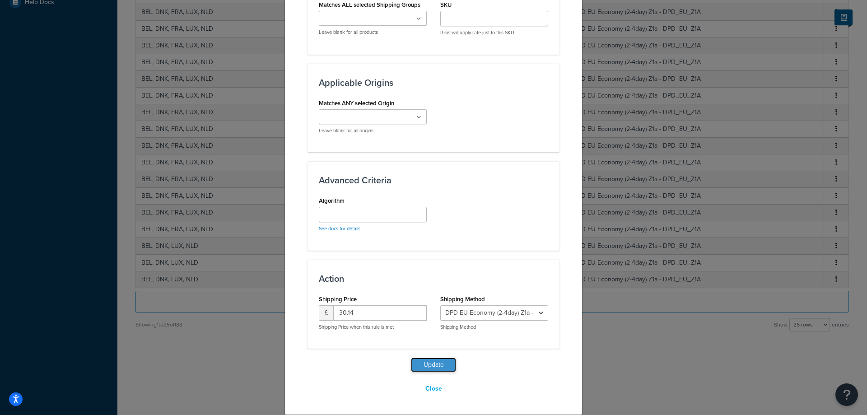
click at [427, 369] on button "Update" at bounding box center [433, 365] width 45 height 14
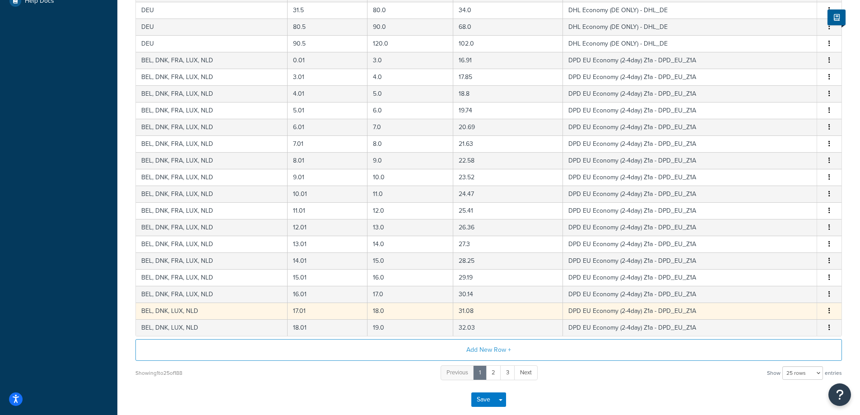
click at [829, 309] on icon "button" at bounding box center [829, 310] width 2 height 6
click at [787, 295] on div "Edit" at bounding box center [783, 294] width 64 height 19
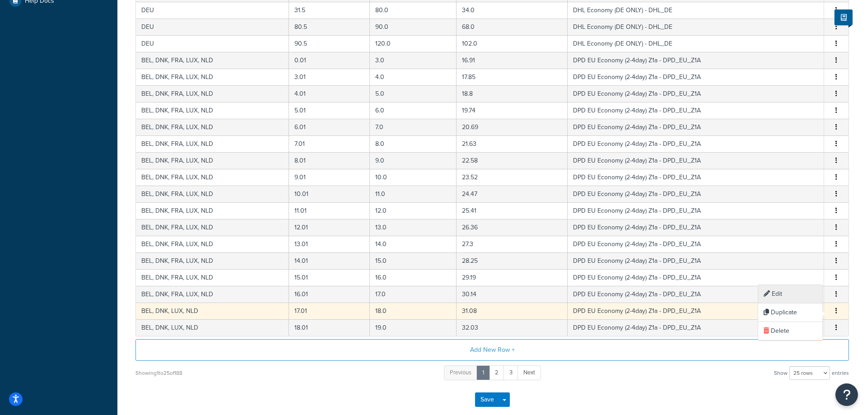
select select "106777"
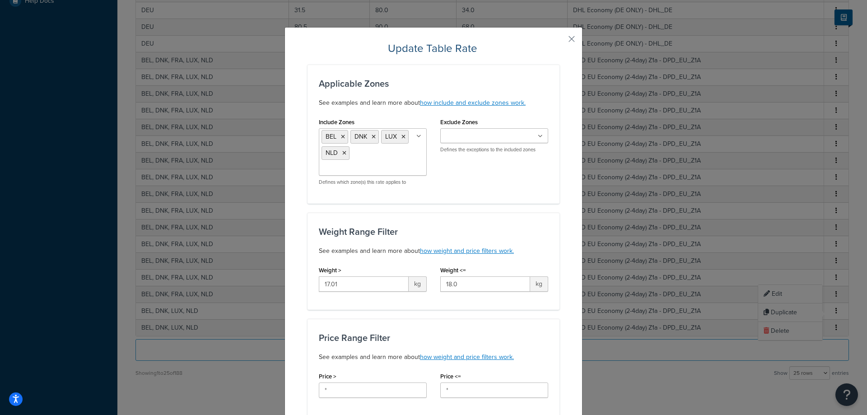
click at [366, 166] on input "Include Zones" at bounding box center [361, 169] width 80 height 10
type input "fr"
click at [502, 180] on div "Include Zones BEL DNK FRA LUX NLD US 48 US APO US Mail it 4 U - Lenovo EMEA ALB…" at bounding box center [433, 154] width 243 height 77
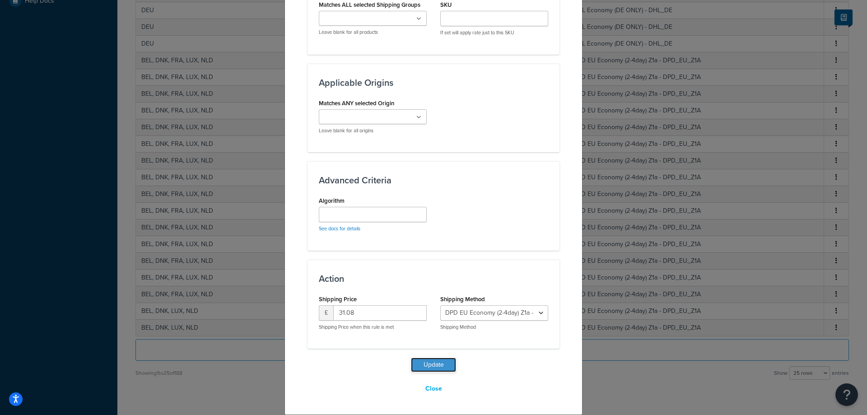
click at [437, 367] on button "Update" at bounding box center [433, 365] width 45 height 14
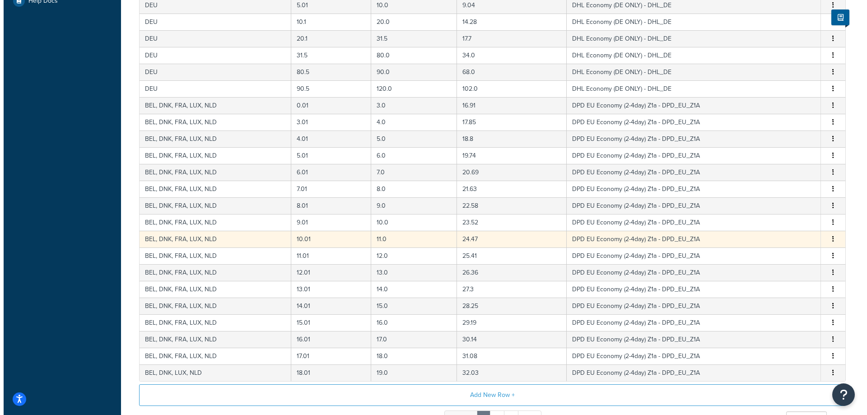
scroll to position [424, 0]
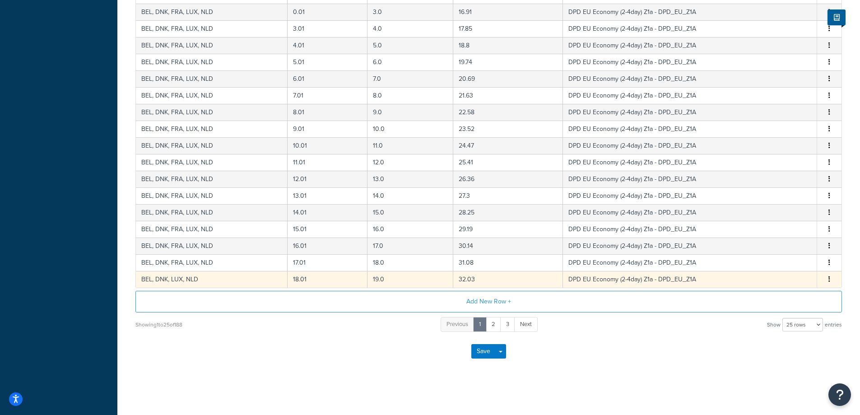
click at [829, 285] on td "Edit Duplicate Delete" at bounding box center [829, 279] width 24 height 17
click at [829, 284] on button "button" at bounding box center [829, 279] width 7 height 10
click at [776, 260] on div "Edit" at bounding box center [783, 261] width 64 height 19
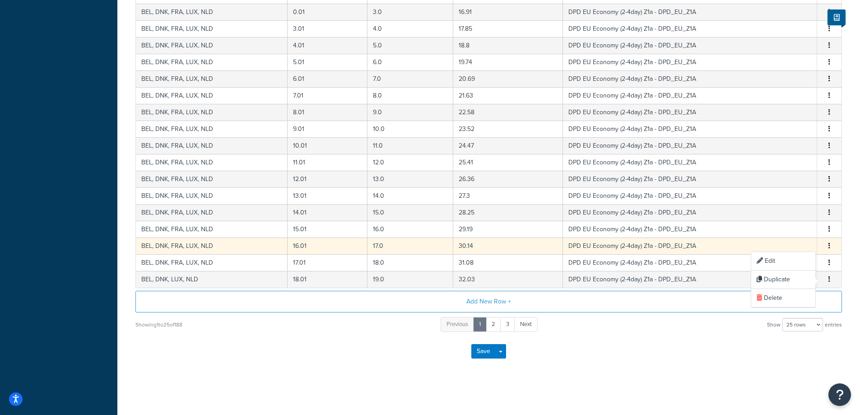
select select "106777"
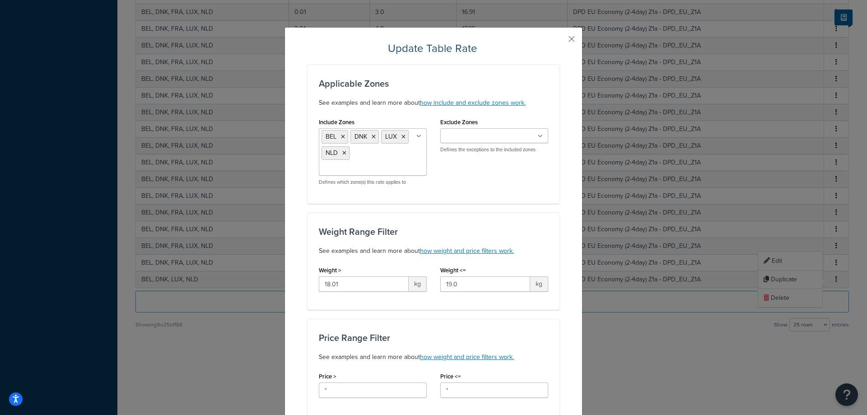
click at [376, 163] on ul "BEL DNK LUX NLD" at bounding box center [373, 151] width 108 height 47
type input "fr"
click at [503, 189] on div "Include Zones BEL DNK FRA LUX NLD US 48 US APO US Mail it 4 U - Lenovo EMEA ALB…" at bounding box center [433, 154] width 243 height 77
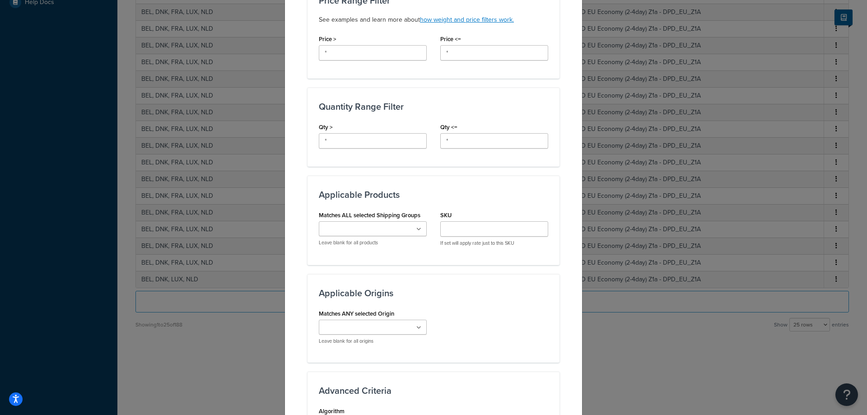
scroll to position [548, 0]
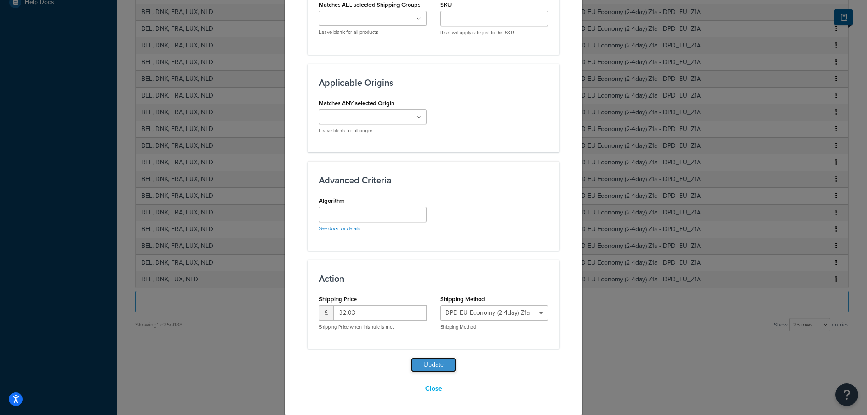
click at [430, 367] on button "Update" at bounding box center [433, 365] width 45 height 14
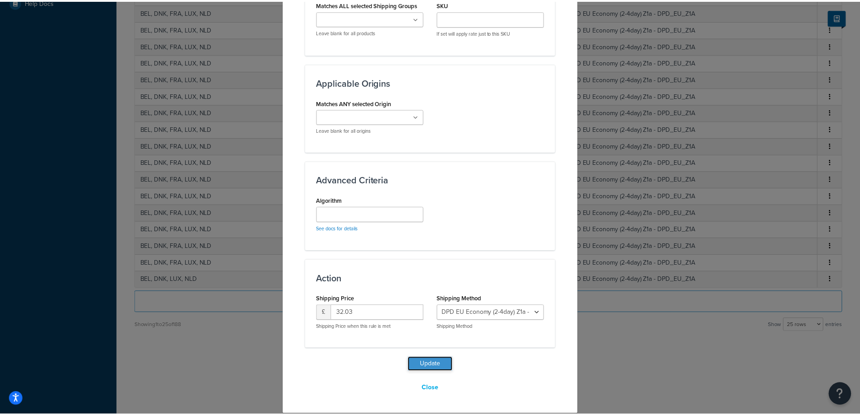
scroll to position [329, 0]
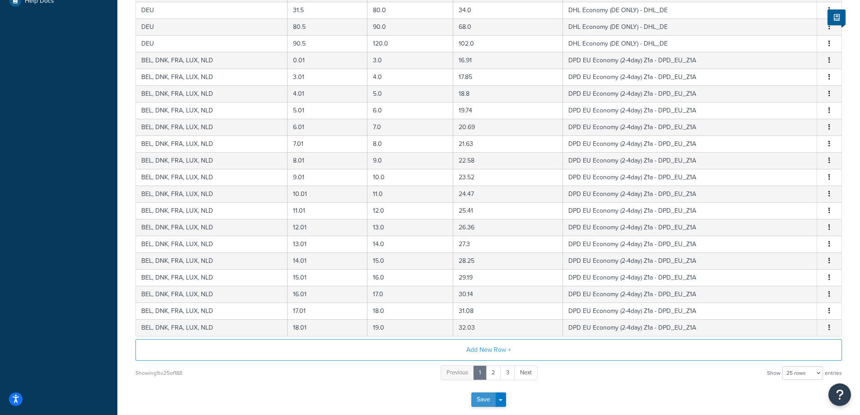
click at [483, 397] on button "Save" at bounding box center [483, 399] width 24 height 14
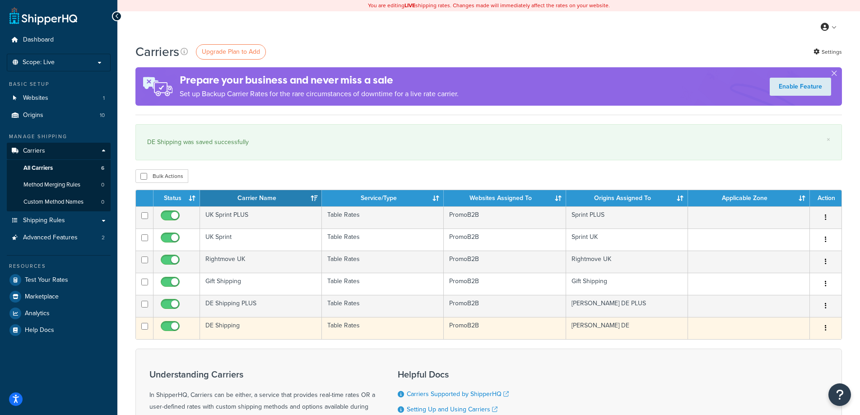
click at [229, 330] on td "DE Shipping" at bounding box center [261, 328] width 122 height 22
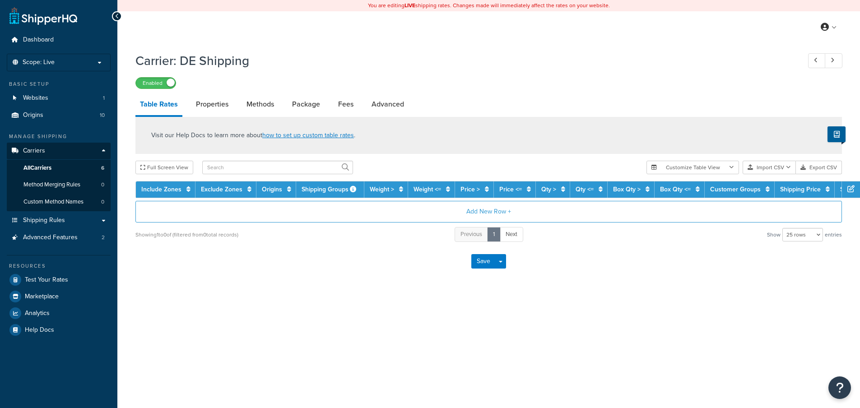
select select "25"
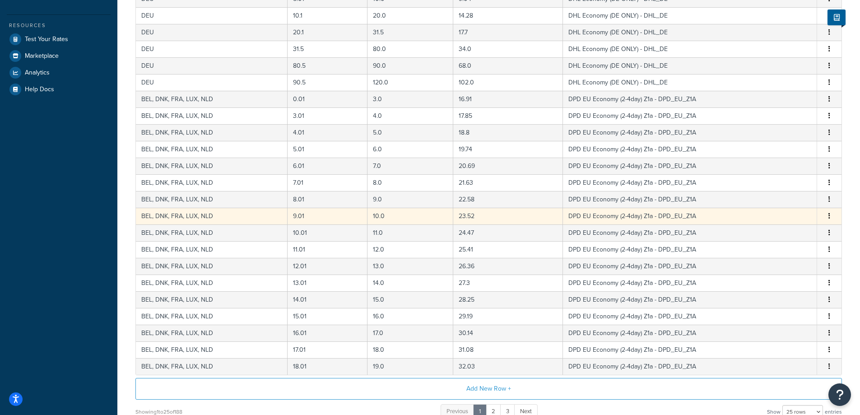
scroll to position [329, 0]
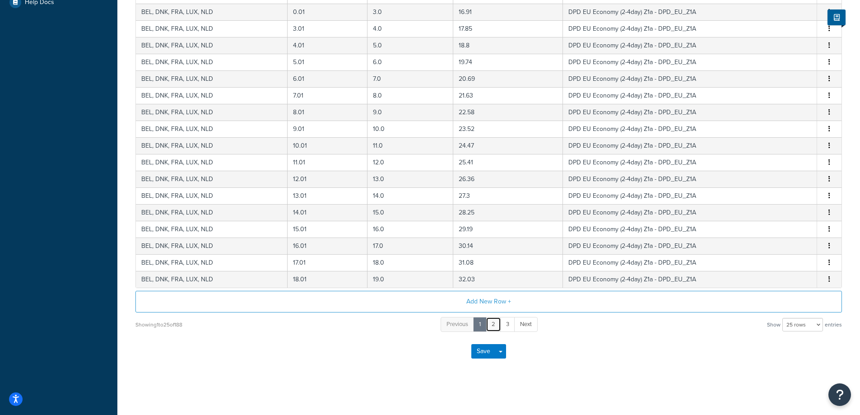
click at [495, 328] on link "2" at bounding box center [493, 324] width 15 height 15
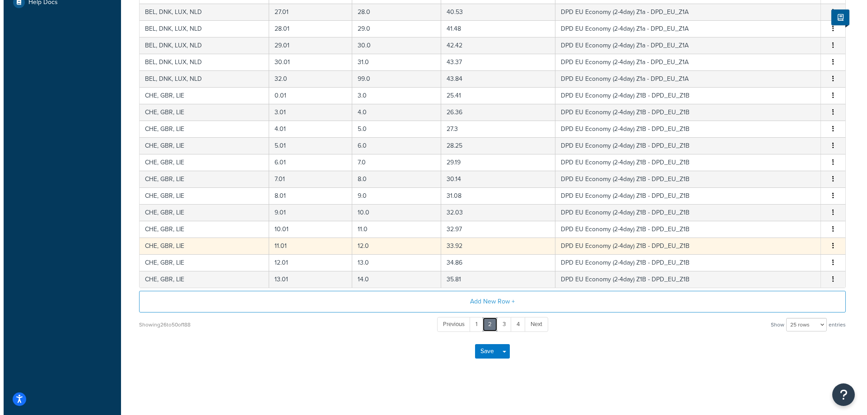
scroll to position [136, 0]
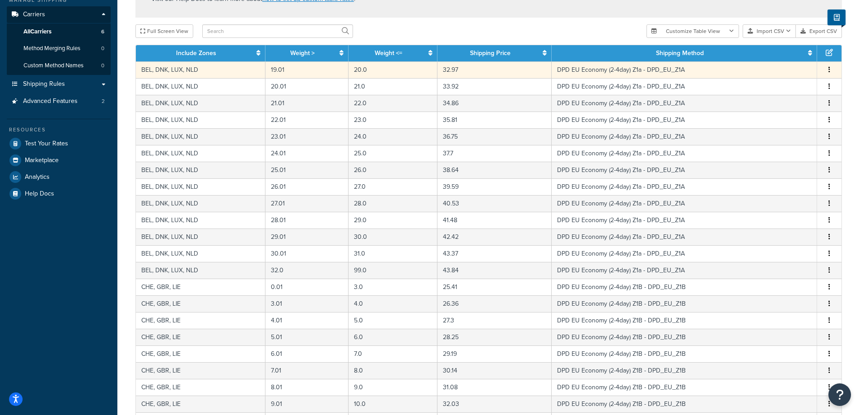
click at [829, 70] on icon "button" at bounding box center [829, 69] width 2 height 6
click at [768, 53] on div "Edit" at bounding box center [783, 53] width 64 height 19
select select "106777"
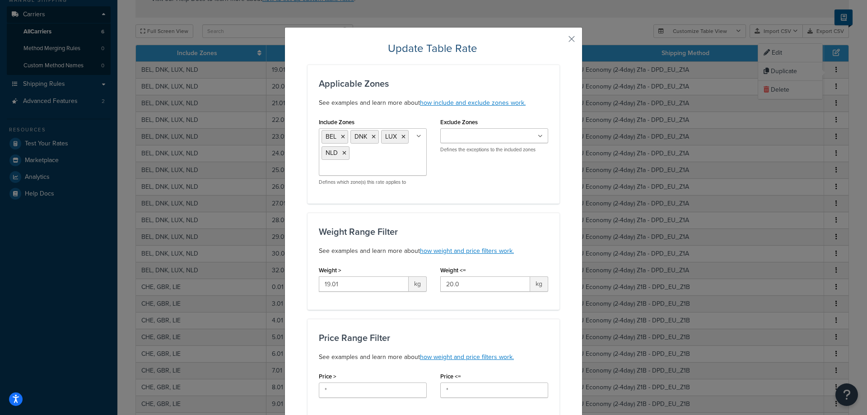
click at [390, 161] on ul "BEL DNK LUX NLD" at bounding box center [373, 151] width 108 height 47
type input "fr"
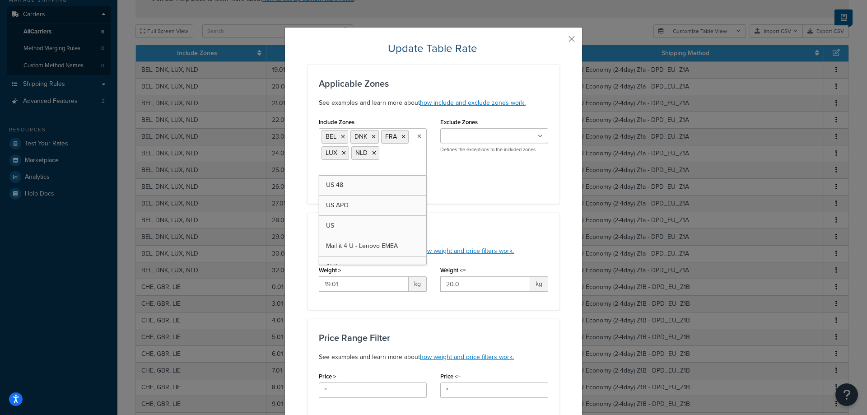
click at [476, 186] on div "Include Zones BEL DNK FRA LUX NLD US 48 US APO US Mail it 4 U - Lenovo EMEA ALB…" at bounding box center [433, 154] width 243 height 77
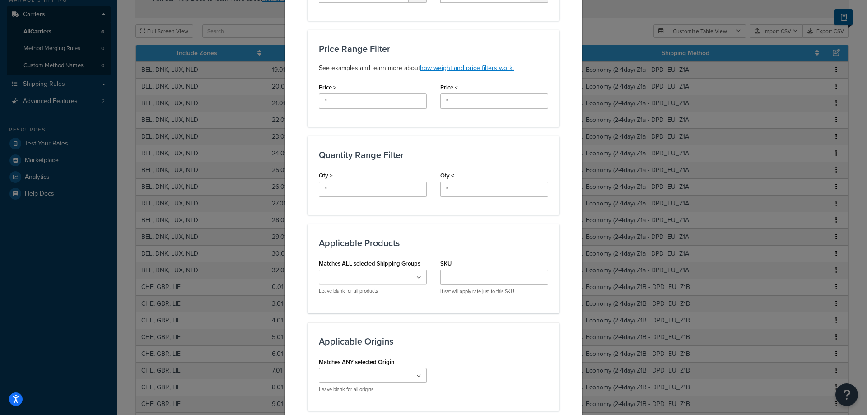
scroll to position [548, 0]
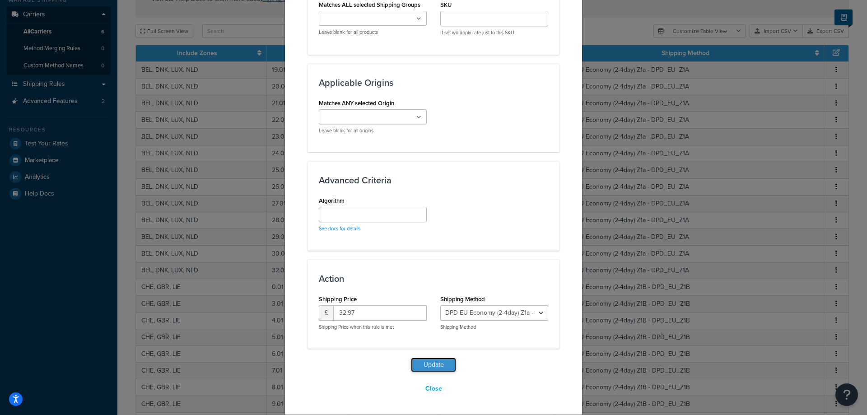
click at [437, 362] on button "Update" at bounding box center [433, 365] width 45 height 14
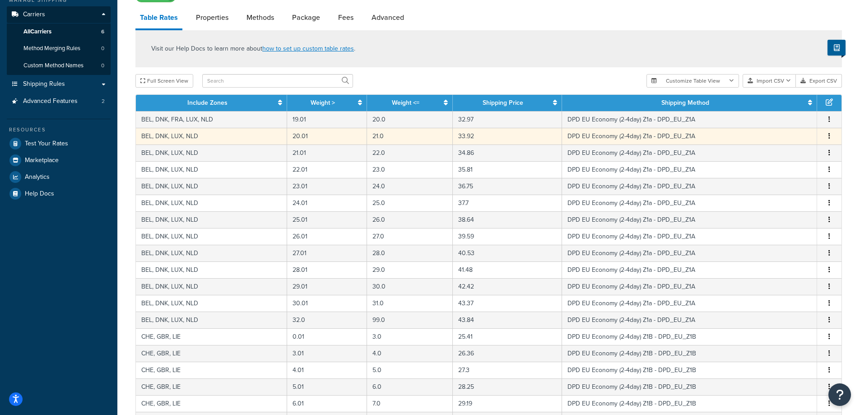
click at [830, 132] on td "Edit Duplicate Delete" at bounding box center [829, 136] width 24 height 17
click at [829, 134] on icon "button" at bounding box center [829, 136] width 2 height 6
click at [782, 119] on div "Edit" at bounding box center [783, 119] width 64 height 19
select select "106777"
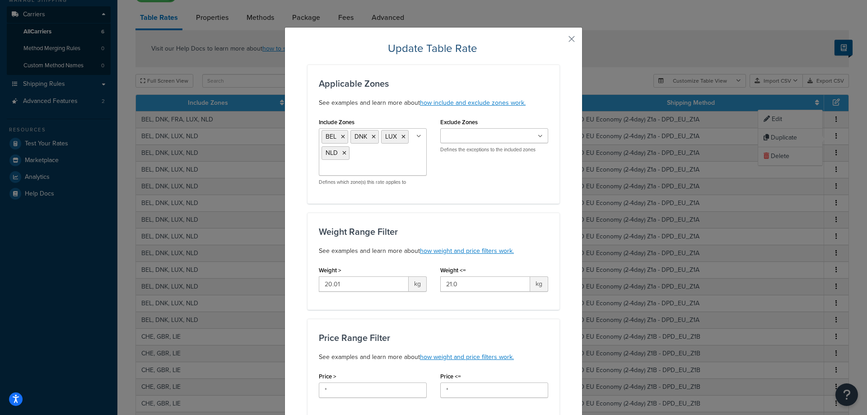
click at [390, 153] on ul "BEL DNK LUX NLD" at bounding box center [373, 151] width 108 height 47
type input "fr"
click at [465, 191] on div "Include Zones BEL DNK FRA LUX NLD US 48 US APO US Mail it 4 U - Lenovo EMEA ALB…" at bounding box center [433, 154] width 243 height 77
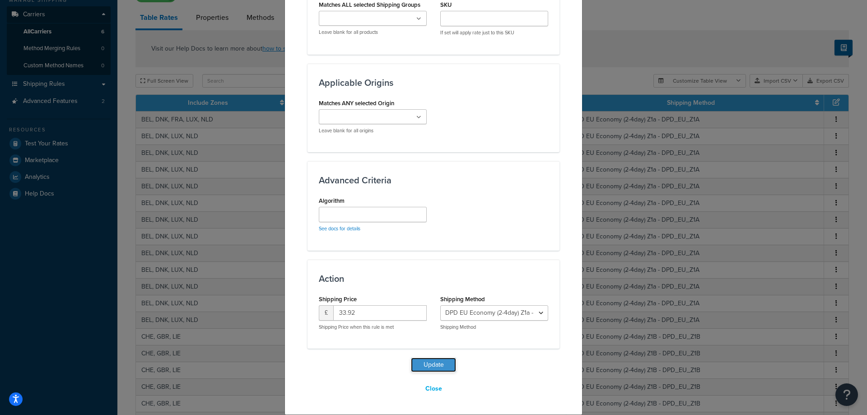
click at [428, 358] on button "Update" at bounding box center [433, 365] width 45 height 14
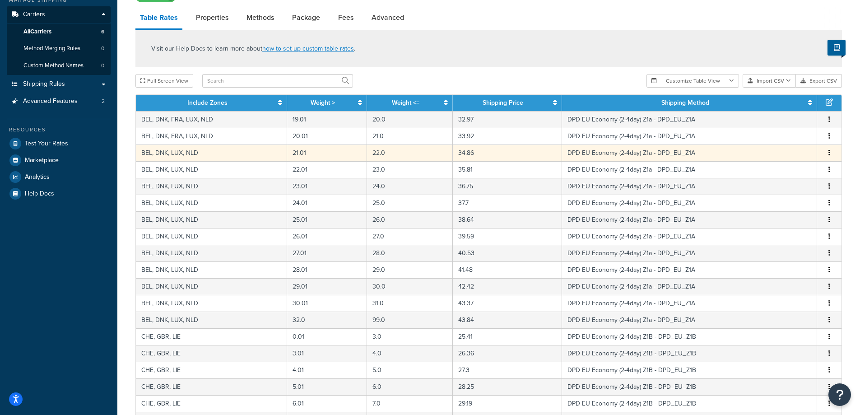
click at [830, 151] on button "button" at bounding box center [829, 153] width 7 height 10
click at [773, 135] on div "Edit" at bounding box center [783, 136] width 64 height 19
select select "106777"
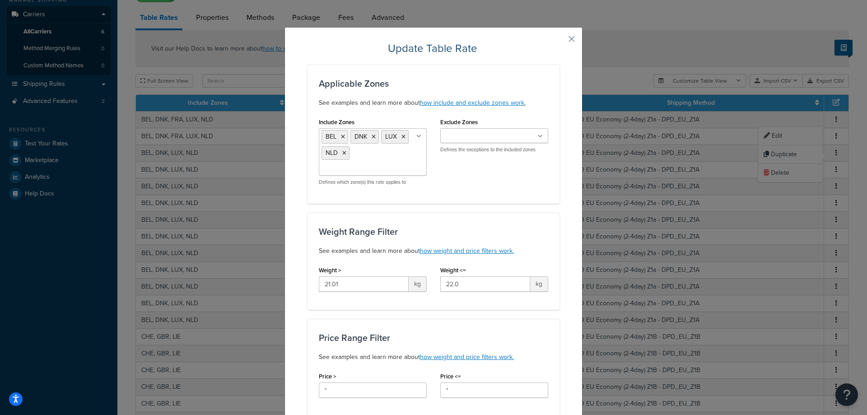
click at [382, 164] on input "Include Zones" at bounding box center [361, 169] width 80 height 10
type input "fr"
click at [487, 190] on div "Include Zones BEL DNK FRA LUX NLD US 48 US APO US Mail it 4 U - Lenovo EMEA ALB…" at bounding box center [433, 154] width 243 height 77
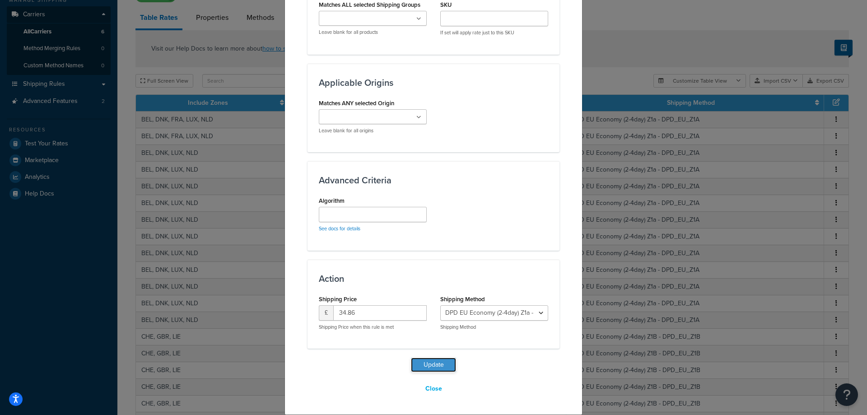
click at [437, 364] on button "Update" at bounding box center [433, 365] width 45 height 14
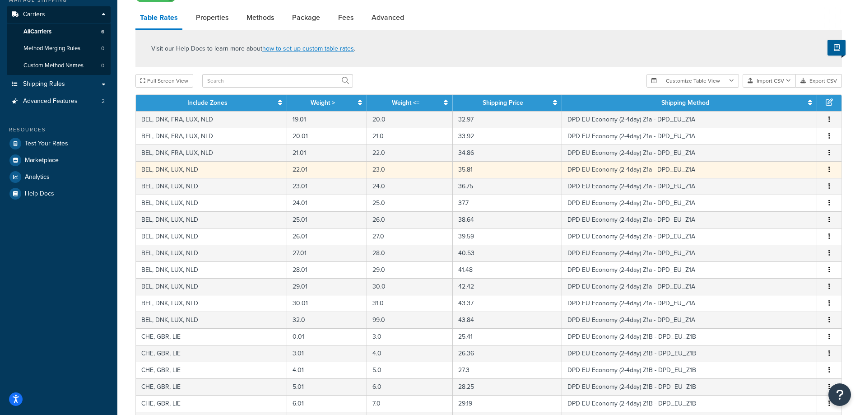
click at [828, 167] on button "button" at bounding box center [829, 170] width 7 height 10
click at [795, 145] on div "Edit" at bounding box center [783, 153] width 64 height 19
select select "106777"
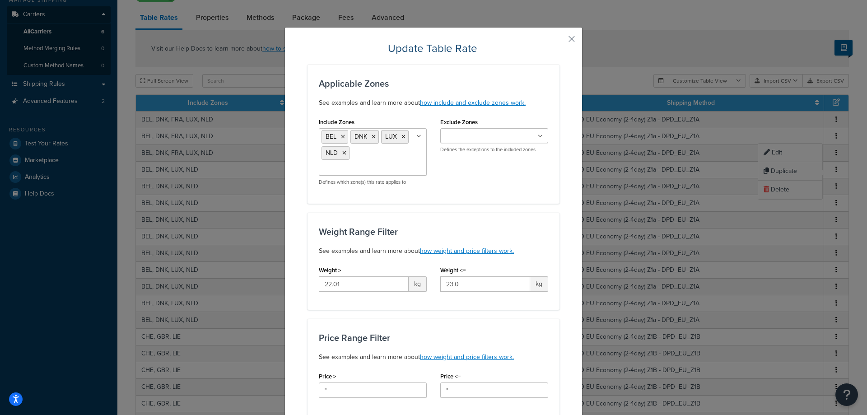
click at [375, 155] on ul "BEL DNK LUX NLD" at bounding box center [373, 151] width 108 height 47
type input "fr"
click at [498, 203] on div "Applicable Zones See examples and learn more about how include and exclude zone…" at bounding box center [433, 134] width 252 height 139
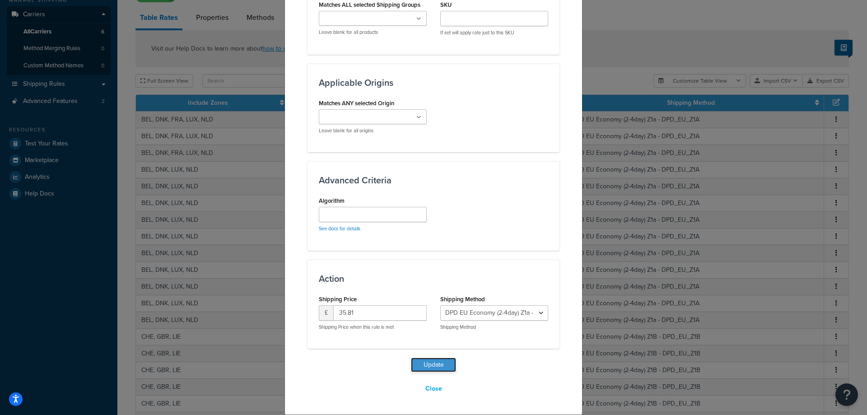
click at [436, 358] on button "Update" at bounding box center [433, 365] width 45 height 14
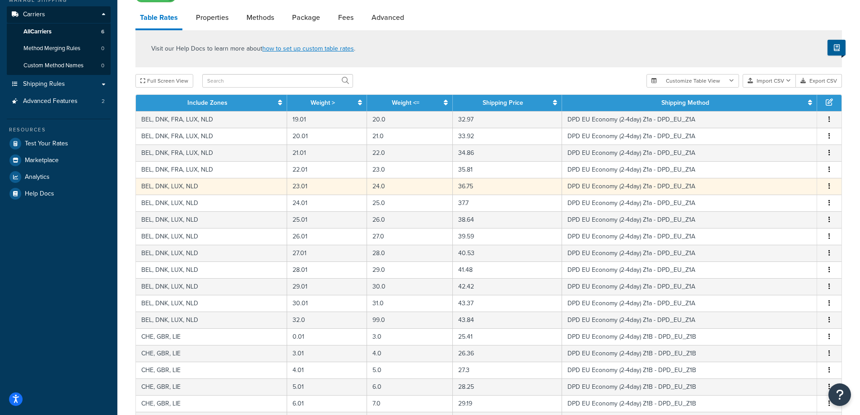
click at [831, 181] on td "Edit Duplicate Delete" at bounding box center [829, 186] width 24 height 17
click at [830, 186] on button "button" at bounding box center [829, 186] width 7 height 10
click at [773, 172] on div "Edit" at bounding box center [783, 169] width 64 height 19
select select "106777"
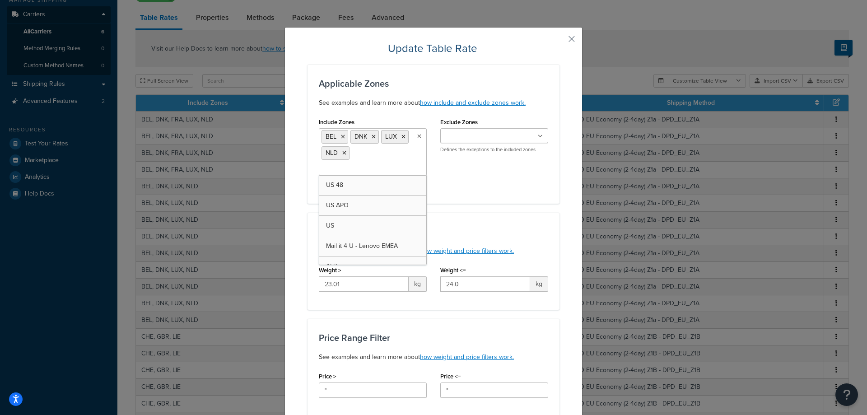
click at [390, 170] on ul "BEL DNK LUX NLD" at bounding box center [373, 151] width 108 height 47
type input "fr"
click at [492, 178] on div "Include Zones BEL DNK FRA LUX NLD US 48 US APO US Mail it 4 U - Lenovo EMEA ALB…" at bounding box center [433, 154] width 243 height 77
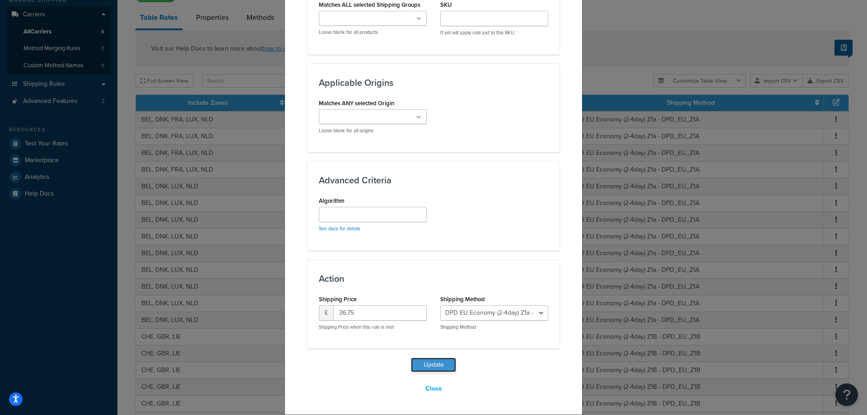
click at [448, 364] on button "Update" at bounding box center [433, 365] width 45 height 14
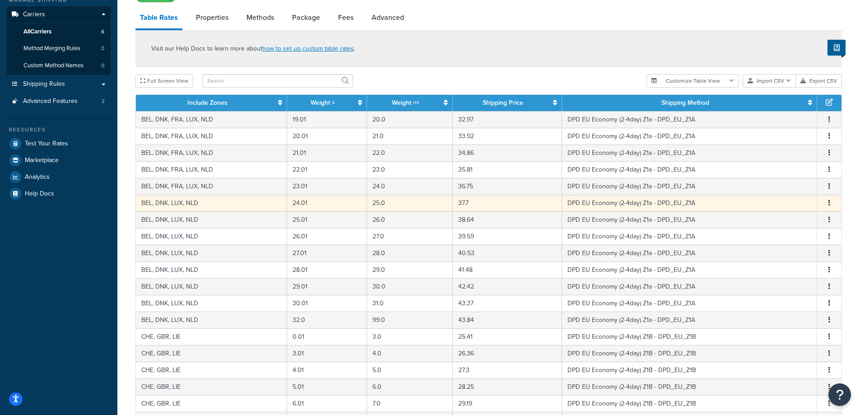
click at [825, 202] on span "Edit Duplicate Delete" at bounding box center [829, 203] width 14 height 10
click at [832, 204] on button "button" at bounding box center [829, 203] width 7 height 10
click at [782, 188] on div "Edit" at bounding box center [783, 186] width 64 height 19
select select "106777"
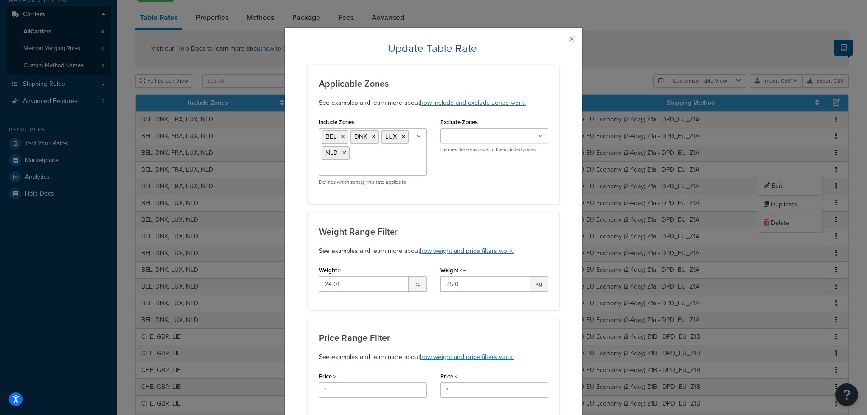
click at [402, 166] on ul "BEL DNK LUX NLD" at bounding box center [373, 151] width 108 height 47
type input "fr"
click at [466, 178] on div "Include Zones BEL DNK FRA LUX NLD US 48 US APO US Mail it 4 U - Lenovo EMEA ALB…" at bounding box center [433, 154] width 243 height 77
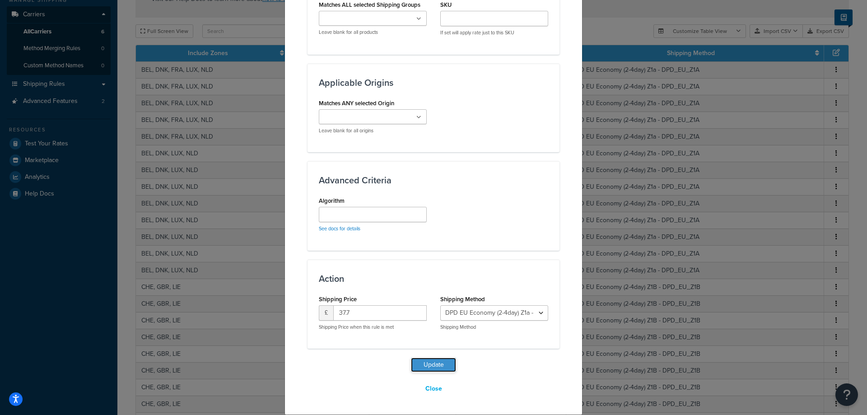
click at [431, 363] on button "Update" at bounding box center [433, 365] width 45 height 14
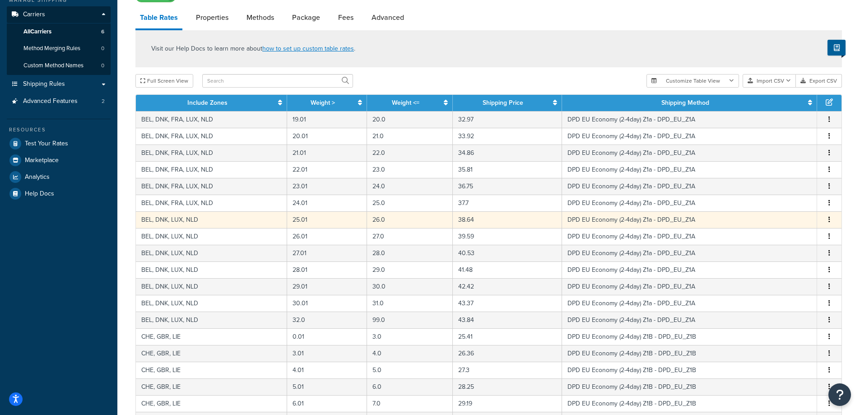
click at [827, 220] on button "button" at bounding box center [829, 220] width 7 height 10
click at [780, 200] on div "Edit" at bounding box center [783, 203] width 64 height 19
select select "106777"
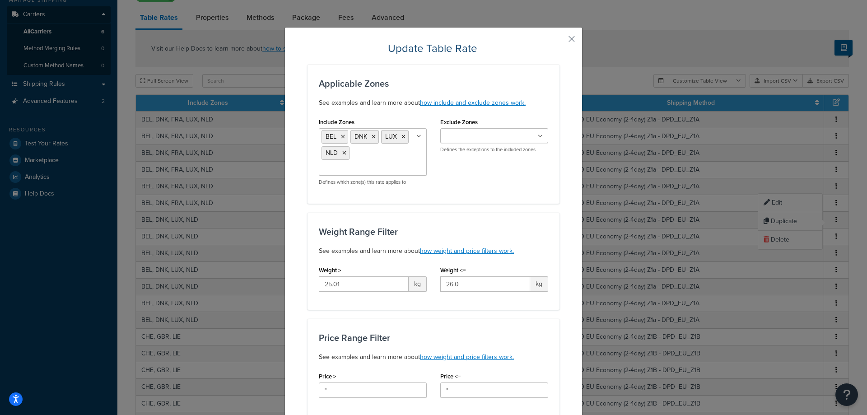
click at [385, 161] on ul "BEL DNK LUX NLD" at bounding box center [373, 151] width 108 height 47
type input "fr"
click at [518, 186] on div "Include Zones BEL DNK FRA LUX NLD US 48 US APO US Mail it 4 U - Lenovo EMEA ALB…" at bounding box center [433, 154] width 243 height 77
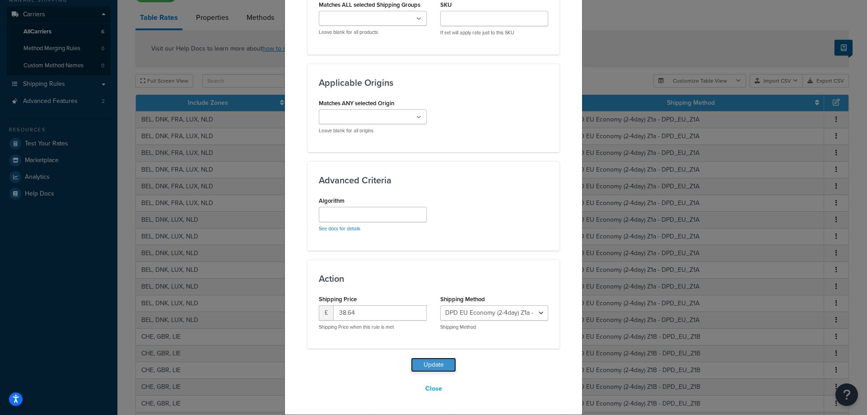
click at [434, 362] on button "Update" at bounding box center [433, 365] width 45 height 14
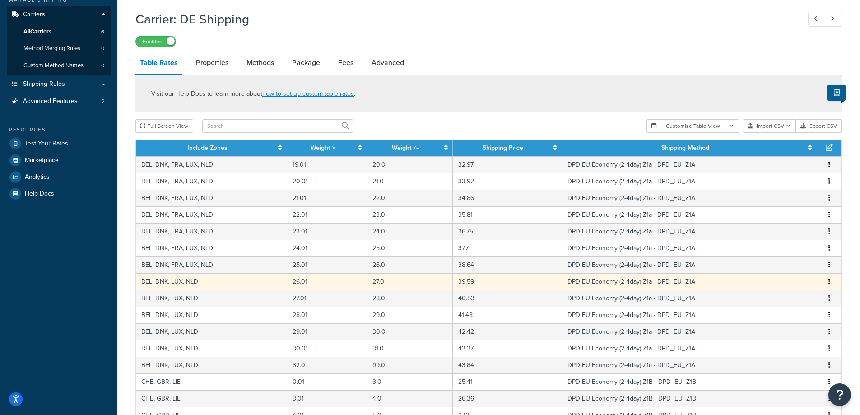
click at [827, 281] on button "button" at bounding box center [829, 282] width 7 height 10
click at [771, 267] on div "Edit" at bounding box center [783, 265] width 64 height 19
select select "106777"
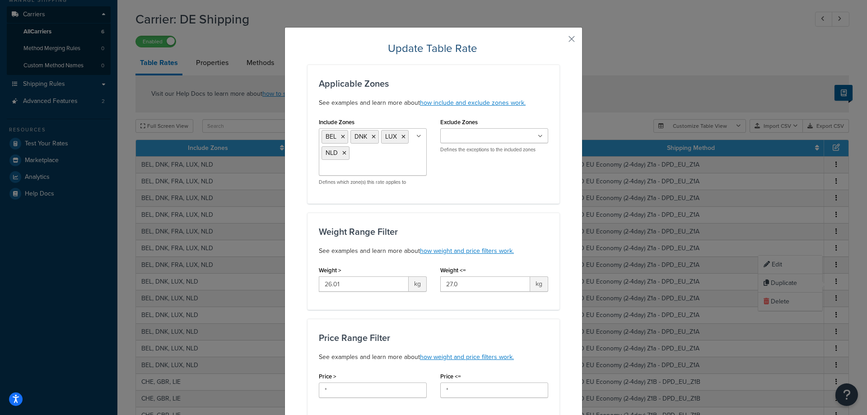
click at [390, 164] on ul "BEL DNK LUX NLD" at bounding box center [373, 151] width 108 height 47
type input "fr"
click at [523, 183] on div "Include Zones BEL DNK FRA LUX NLD US 48 US APO US Mail it 4 U - Lenovo EMEA ALB…" at bounding box center [433, 154] width 243 height 77
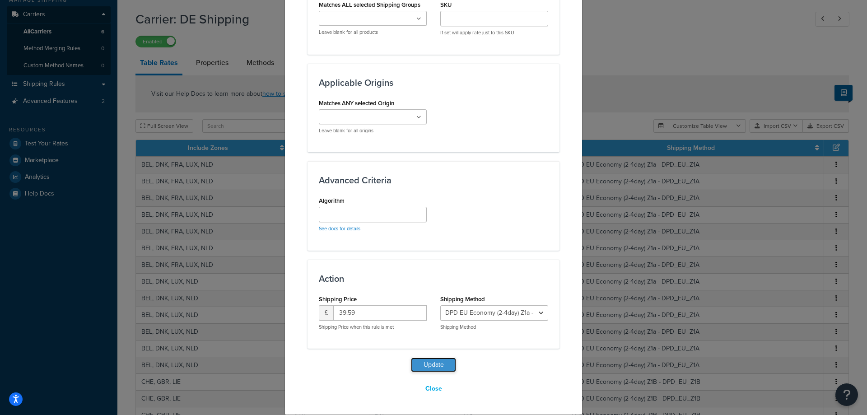
click at [439, 367] on button "Update" at bounding box center [433, 365] width 45 height 14
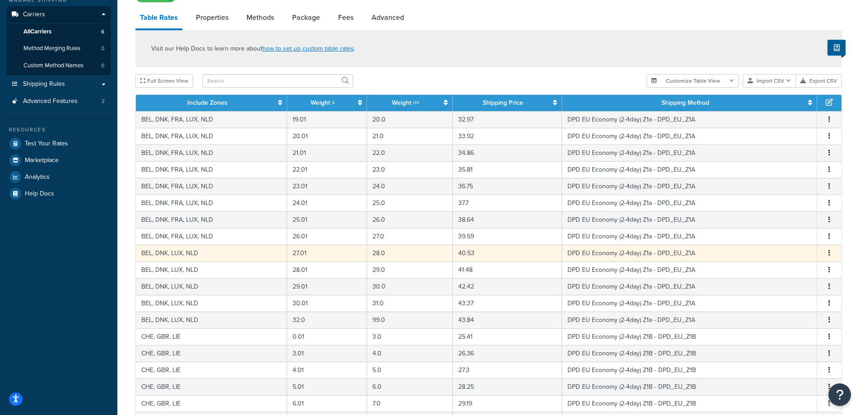
click at [827, 253] on button "button" at bounding box center [829, 253] width 7 height 10
click at [764, 233] on div "Edit" at bounding box center [783, 236] width 64 height 19
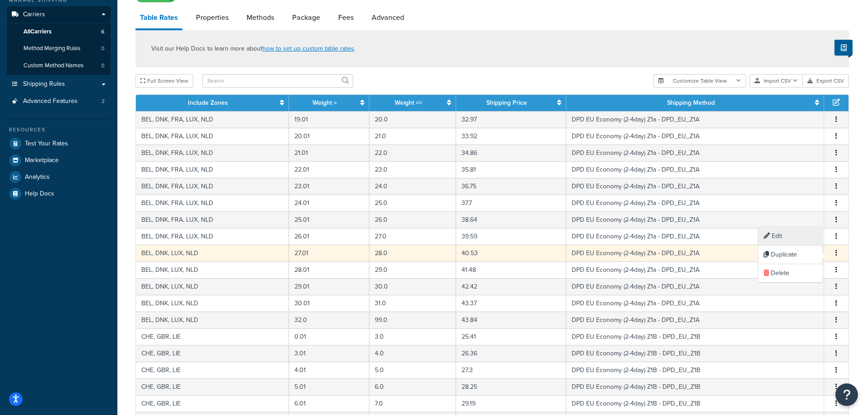
select select "106777"
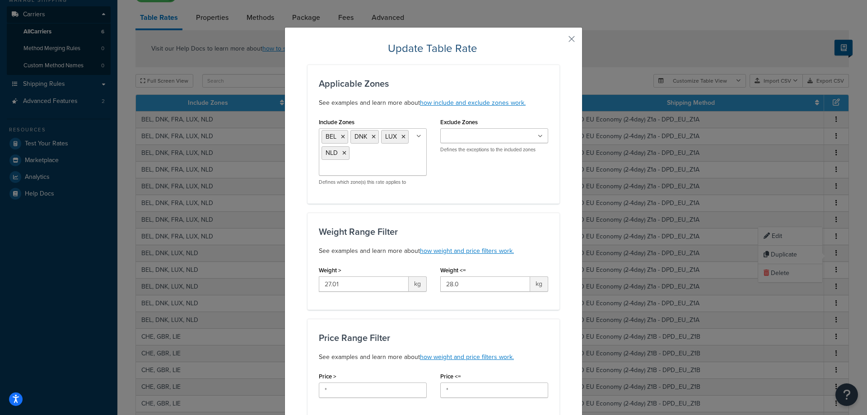
click at [362, 163] on ul "BEL DNK LUX NLD" at bounding box center [373, 151] width 108 height 47
type input "fr"
click at [520, 185] on div "Include Zones BEL DNK FRA LUX NLD US 48 US APO US Mail it 4 U - Lenovo EMEA ALB…" at bounding box center [433, 154] width 243 height 77
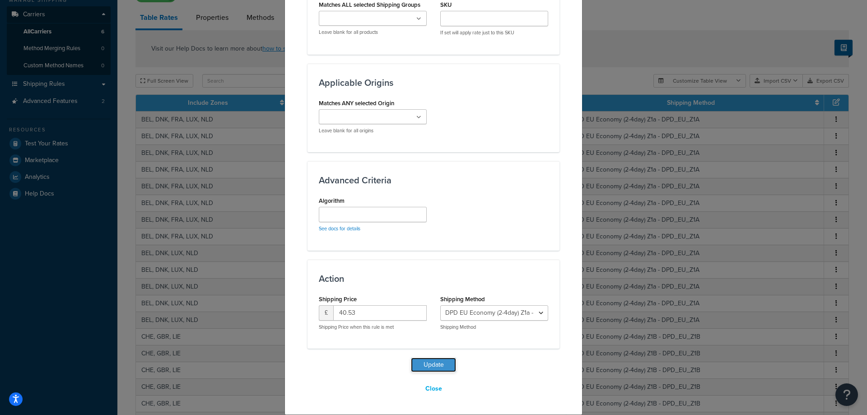
click at [427, 362] on button "Update" at bounding box center [433, 365] width 45 height 14
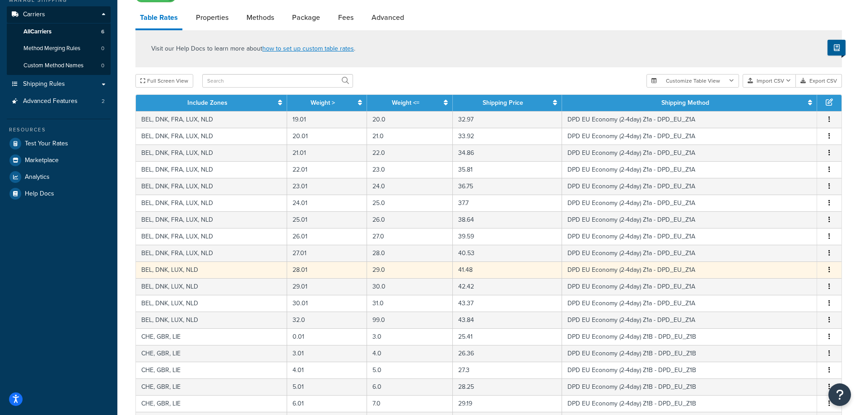
click at [829, 273] on icon "button" at bounding box center [829, 269] width 2 height 6
click at [785, 255] on div "Edit" at bounding box center [783, 253] width 64 height 19
select select "106777"
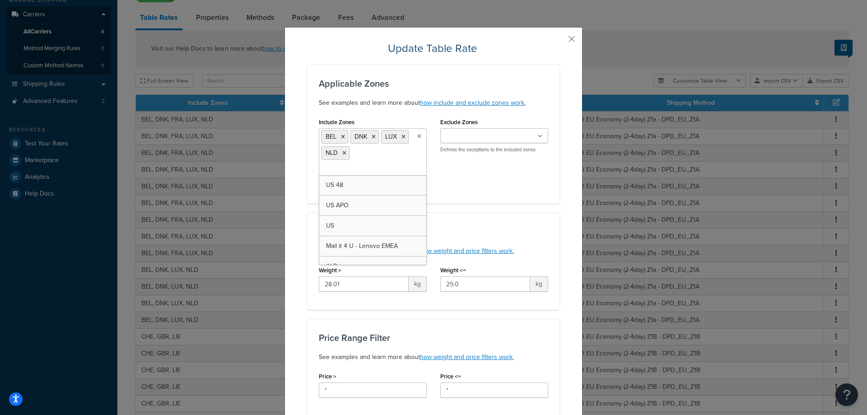
click at [381, 157] on ul "BEL DNK LUX NLD" at bounding box center [373, 151] width 108 height 47
type input "fr"
click at [519, 188] on div "Include Zones BEL DNK FRA LUX NLD US 48 US APO US Mail it 4 U - Lenovo EMEA ALB…" at bounding box center [433, 154] width 243 height 77
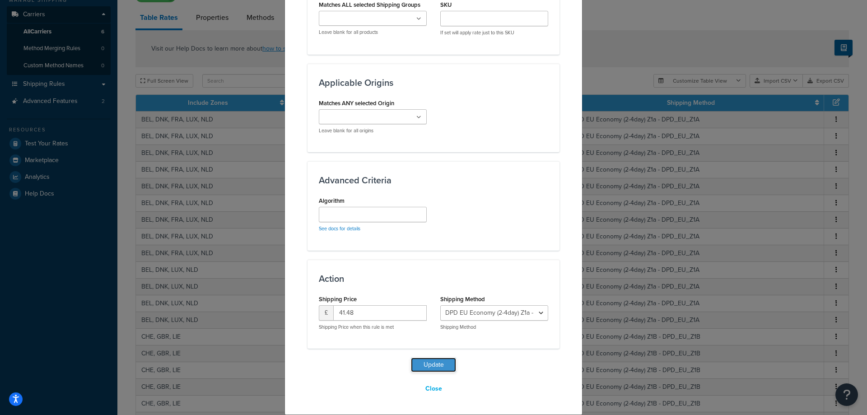
click at [424, 362] on button "Update" at bounding box center [433, 365] width 45 height 14
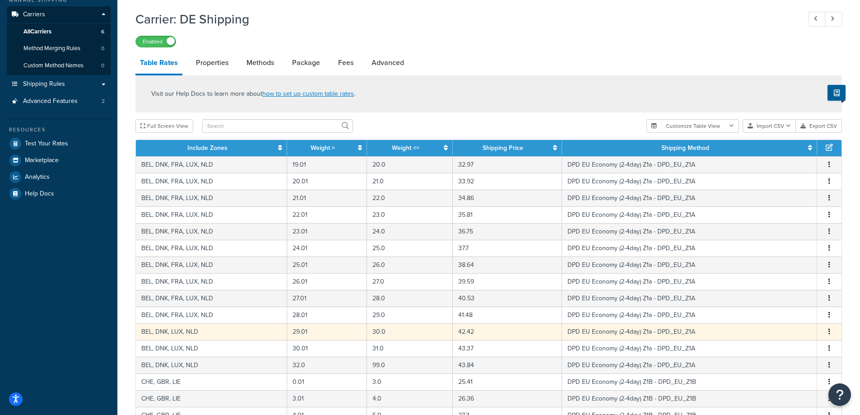
click at [830, 337] on button "button" at bounding box center [829, 332] width 7 height 10
click at [775, 312] on div "Edit" at bounding box center [783, 315] width 64 height 19
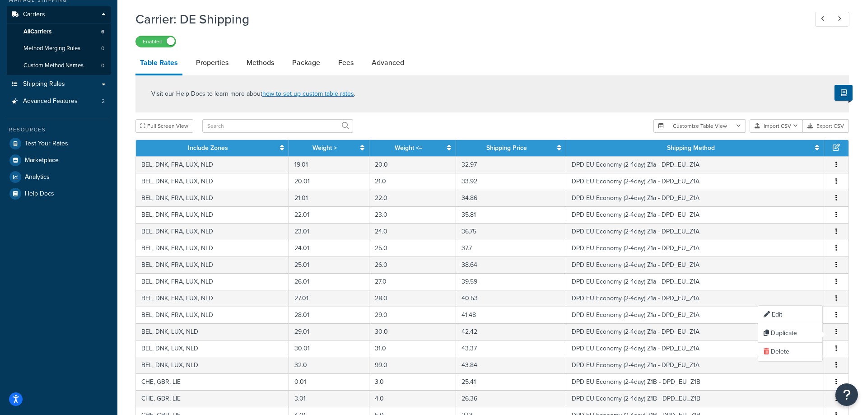
select select "106777"
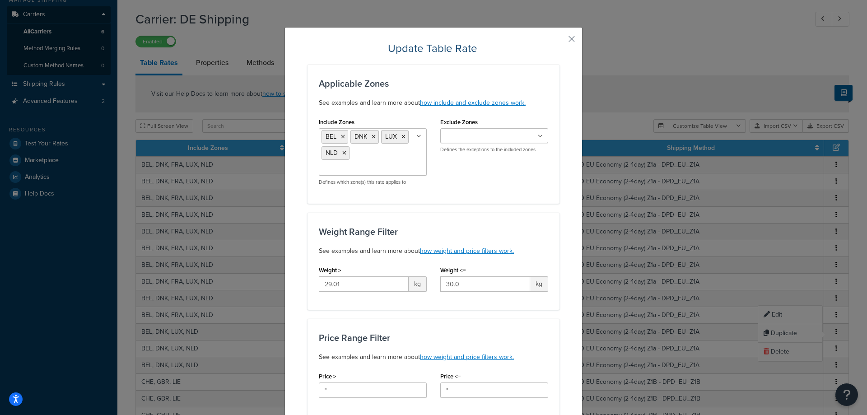
click at [382, 160] on ul "BEL DNK LUX NLD" at bounding box center [373, 151] width 108 height 47
type input "fr"
click at [513, 179] on div "Include Zones BEL DNK FRA LUX NLD US 48 US APO US Mail it 4 U - Lenovo EMEA ALB…" at bounding box center [433, 154] width 243 height 77
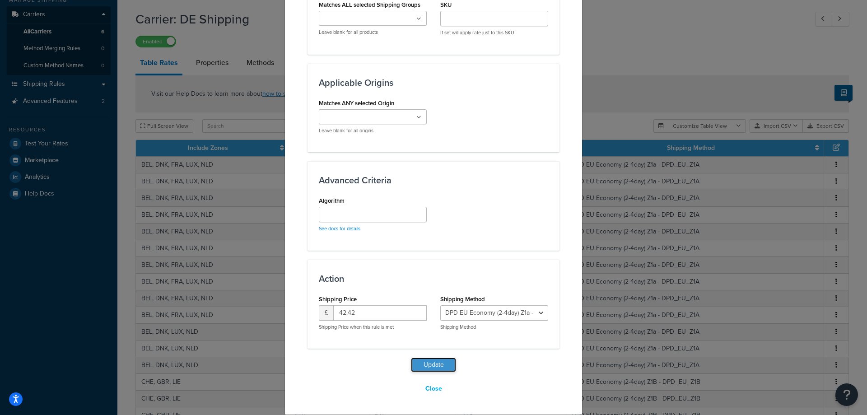
click at [429, 364] on button "Update" at bounding box center [433, 365] width 45 height 14
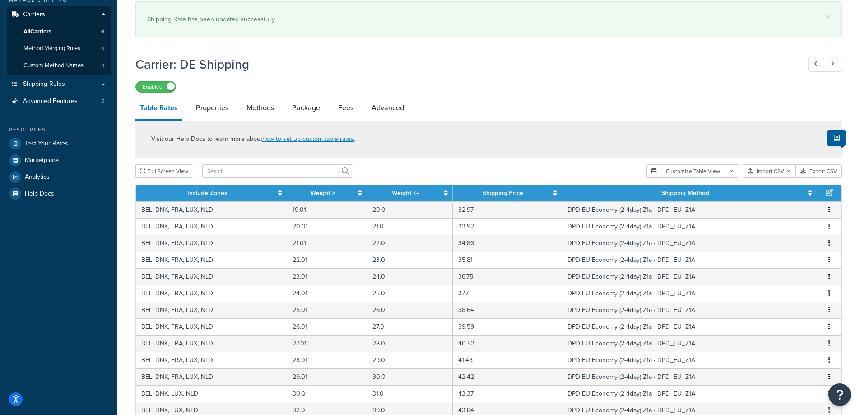
scroll to position [454, 0]
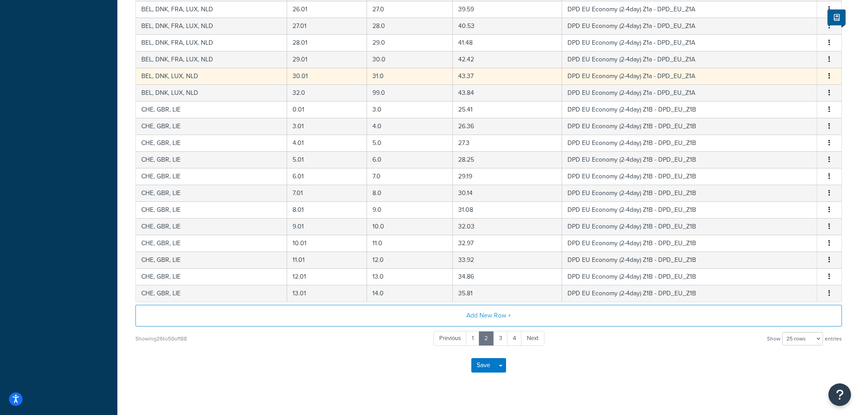
click at [827, 76] on button "button" at bounding box center [829, 76] width 7 height 10
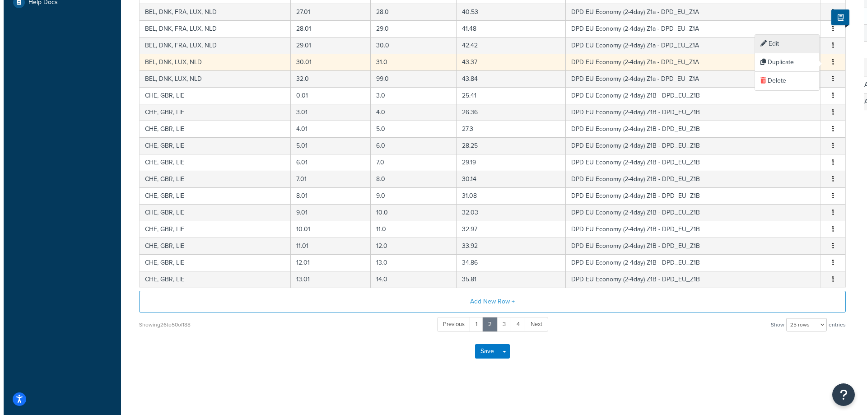
scroll to position [329, 0]
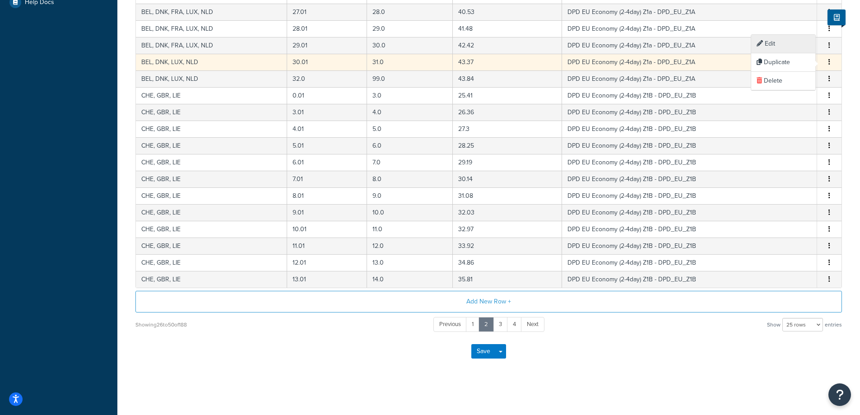
click at [779, 41] on div "Edit" at bounding box center [783, 44] width 64 height 19
select select "106777"
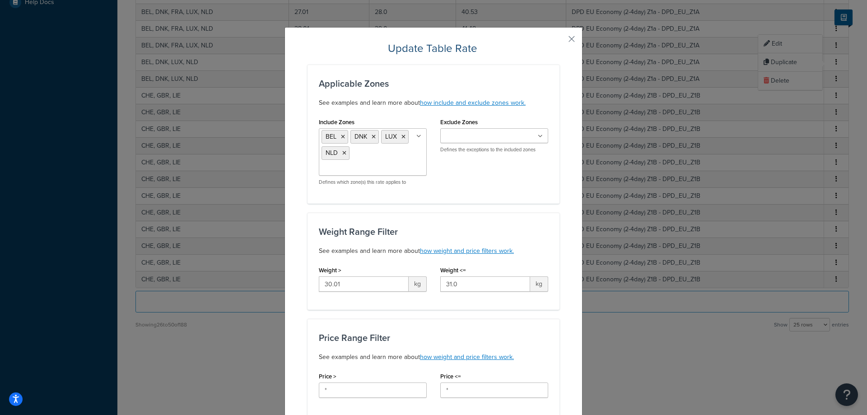
click at [376, 165] on input "Include Zones" at bounding box center [361, 169] width 80 height 10
type input "fr"
click at [525, 178] on div "Include Zones BEL DNK FRA LUX NLD US 48 US APO US Mail it 4 U - Lenovo EMEA ALB…" at bounding box center [433, 154] width 243 height 77
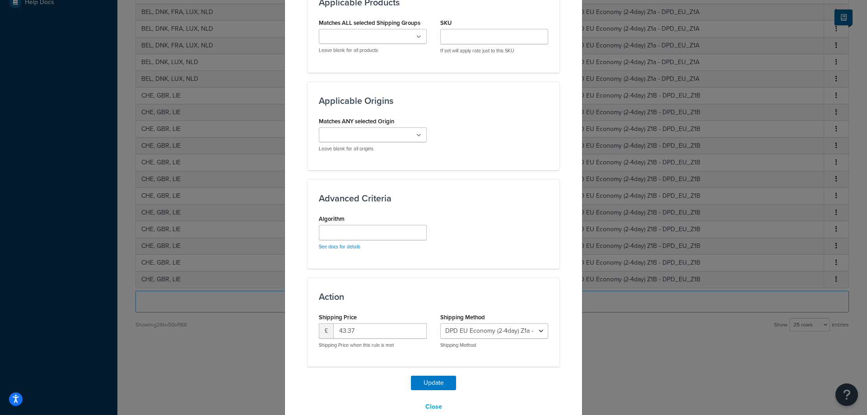
scroll to position [548, 0]
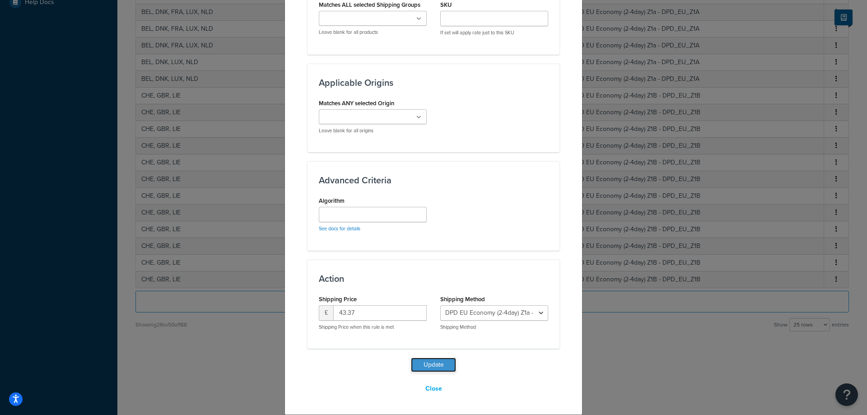
click at [433, 368] on button "Update" at bounding box center [433, 365] width 45 height 14
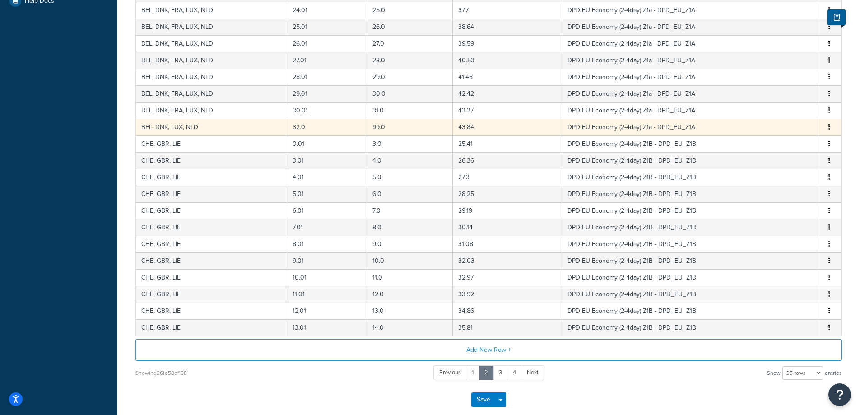
click at [828, 129] on icon "button" at bounding box center [829, 127] width 2 height 6
click at [769, 106] on div "Edit" at bounding box center [783, 110] width 64 height 19
select select "106777"
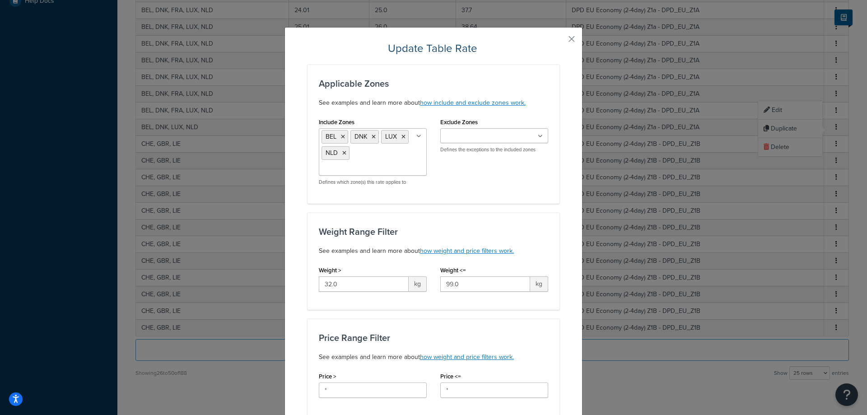
click at [385, 161] on ul "BEL DNK LUX NLD" at bounding box center [373, 151] width 108 height 47
type input "fr"
click at [526, 194] on div "Applicable Zones See examples and learn more about how include and exclude zone…" at bounding box center [433, 134] width 252 height 139
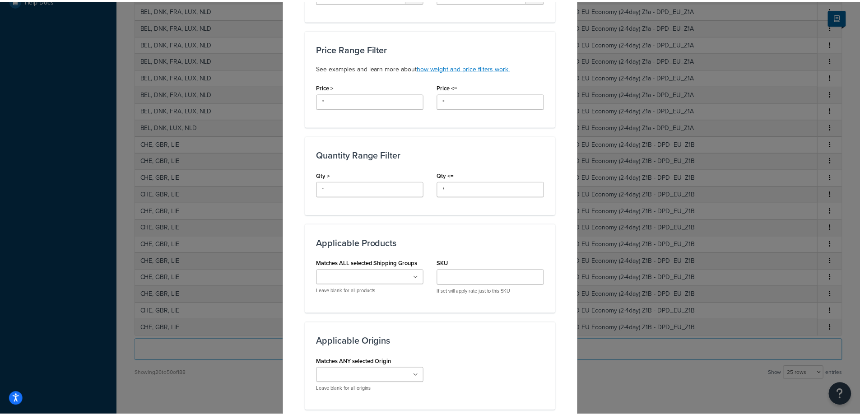
scroll to position [530, 0]
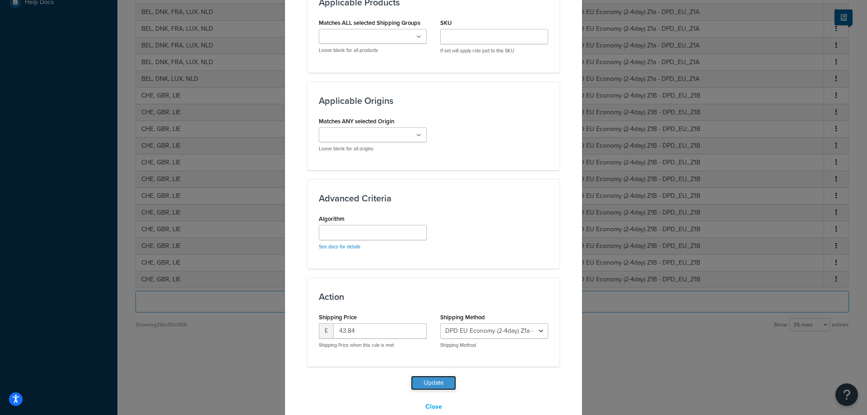
click at [429, 382] on button "Update" at bounding box center [433, 383] width 45 height 14
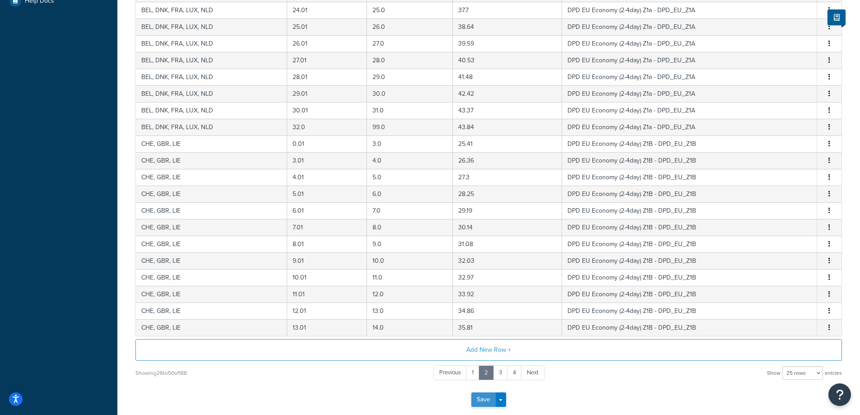
click at [476, 400] on button "Save" at bounding box center [483, 399] width 24 height 14
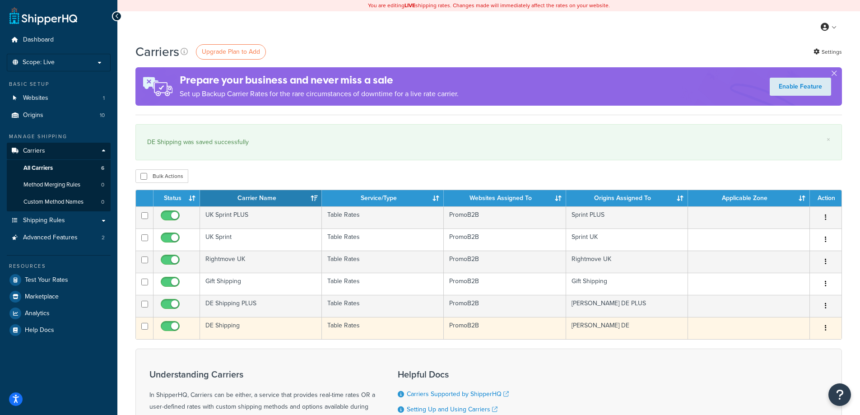
click at [827, 327] on button "button" at bounding box center [825, 328] width 13 height 14
click at [775, 344] on link "Edit" at bounding box center [788, 346] width 71 height 19
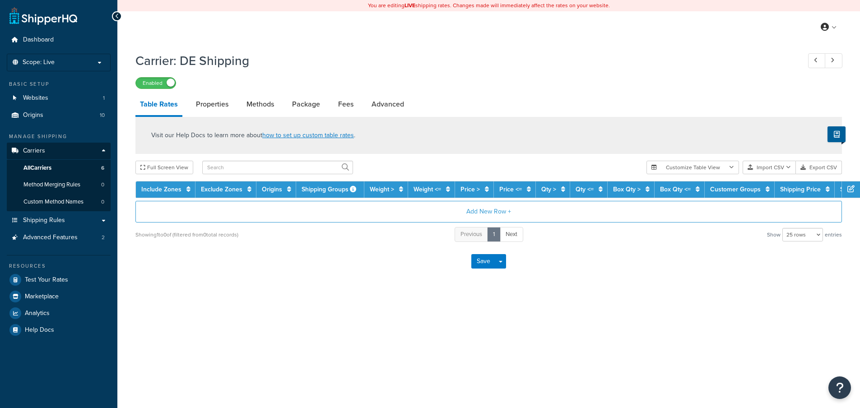
select select "25"
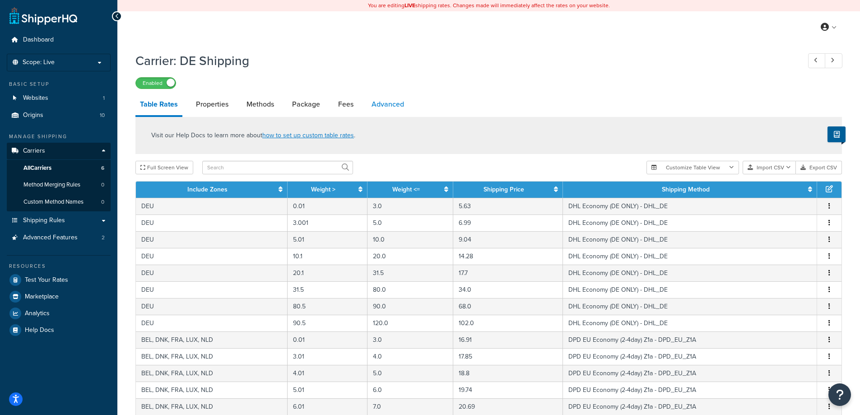
click at [383, 105] on link "Advanced" at bounding box center [388, 104] width 42 height 22
select select "false"
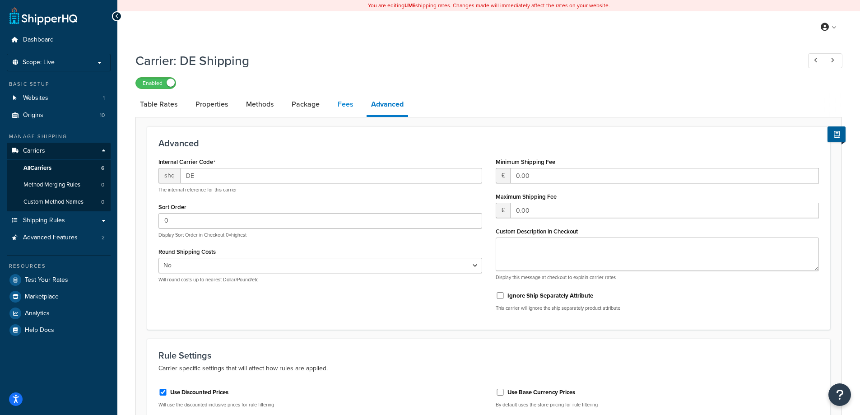
click at [352, 107] on link "Fees" at bounding box center [345, 104] width 24 height 22
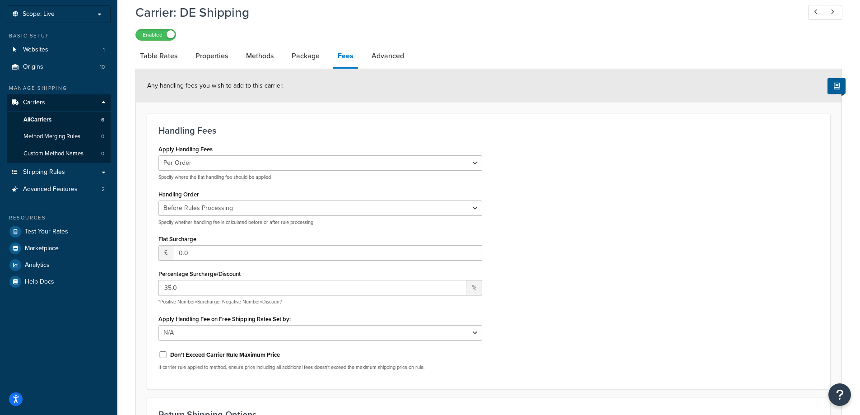
scroll to position [96, 0]
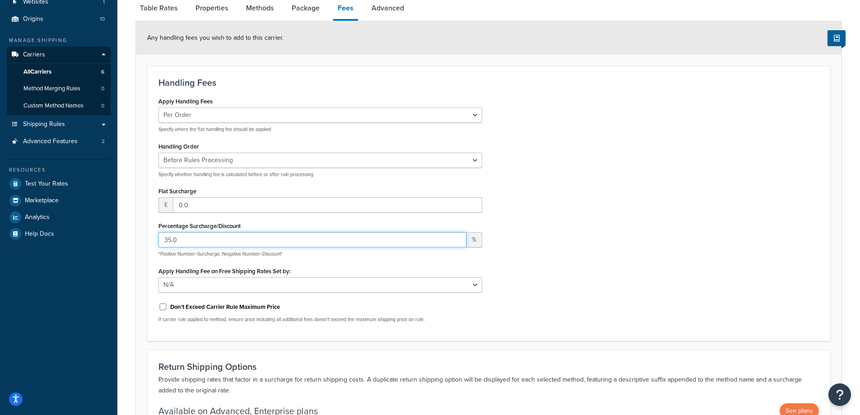
drag, startPoint x: 205, startPoint y: 245, endPoint x: 126, endPoint y: 237, distance: 79.9
click at [121, 237] on div "Carrier: DE Shipping Enabled Table Rates Properties Methods Package Fees Advanc…" at bounding box center [488, 220] width 743 height 539
click at [693, 166] on div "Apply Handling Fees Per Order Per Item Per Package Specify where the flat handl…" at bounding box center [489, 212] width 674 height 235
click at [213, 236] on input "42" at bounding box center [312, 239] width 308 height 15
type input "42.00"
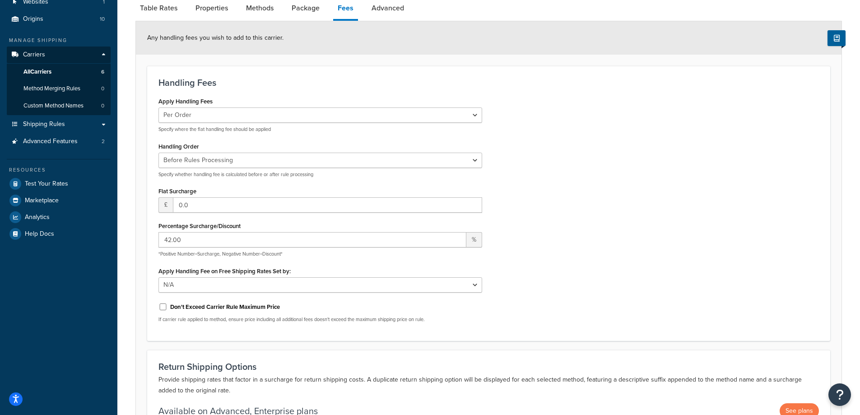
click at [614, 219] on div "Apply Handling Fees Per Order Per Item Per Package Specify where the flat handl…" at bounding box center [489, 212] width 674 height 235
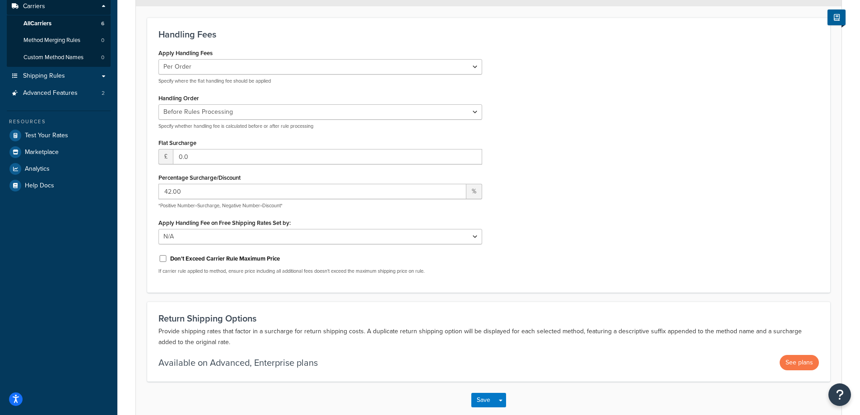
scroll to position [195, 0]
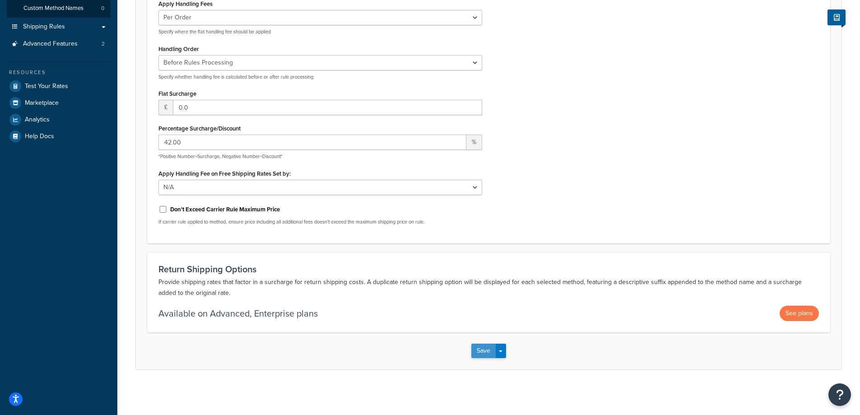
click at [480, 347] on button "Save" at bounding box center [483, 351] width 24 height 14
